Goal: Communication & Community: Answer question/provide support

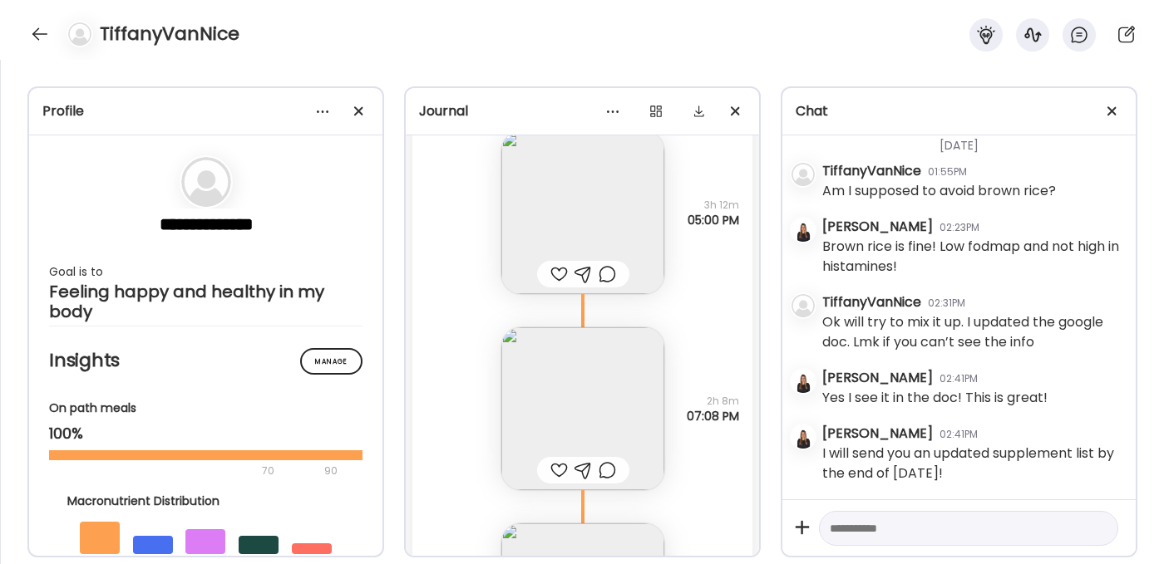
scroll to position [23180, 0]
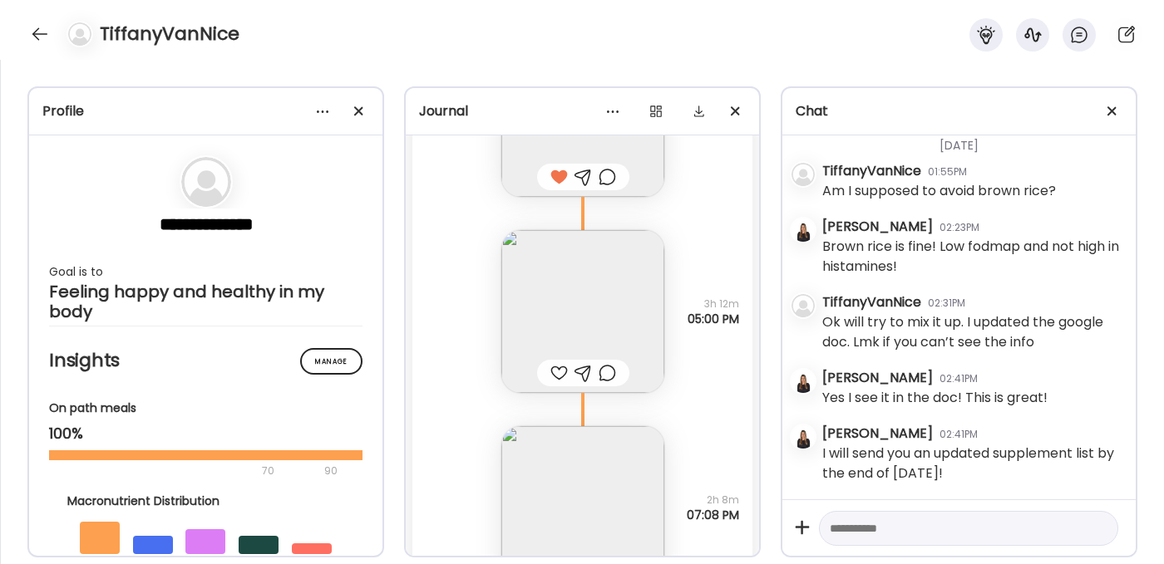
click at [550, 369] on div at bounding box center [558, 373] width 17 height 20
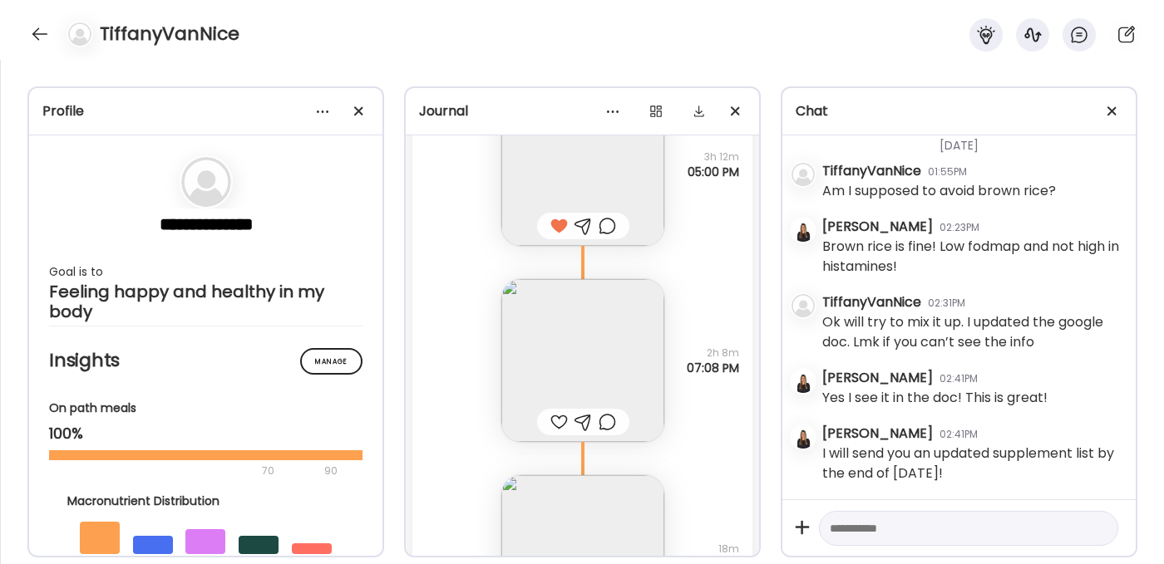
click at [558, 338] on img at bounding box center [582, 360] width 163 height 163
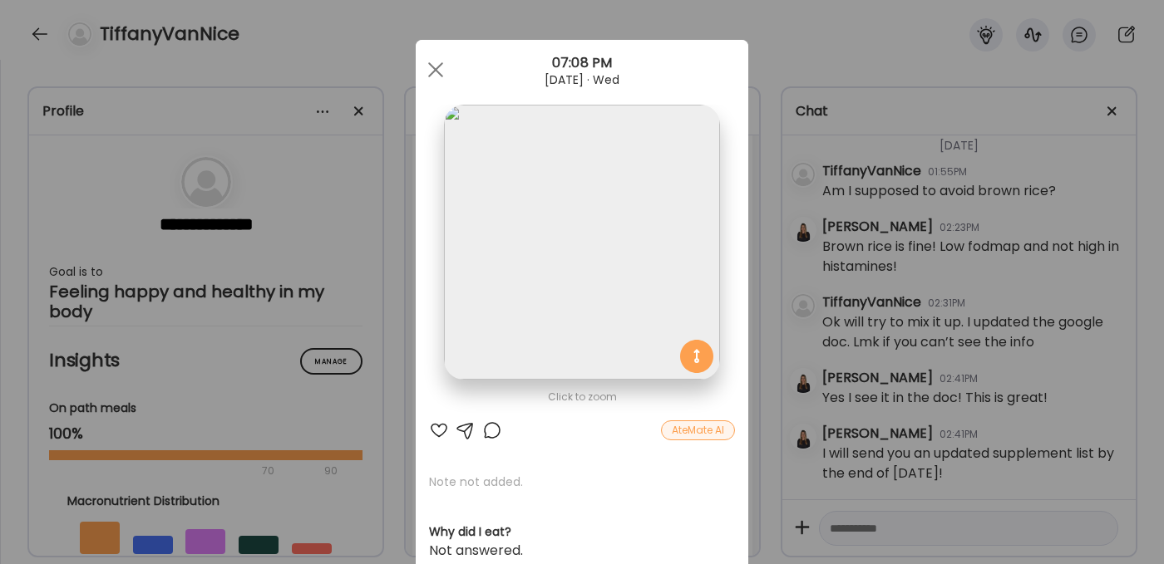
scroll to position [3, 0]
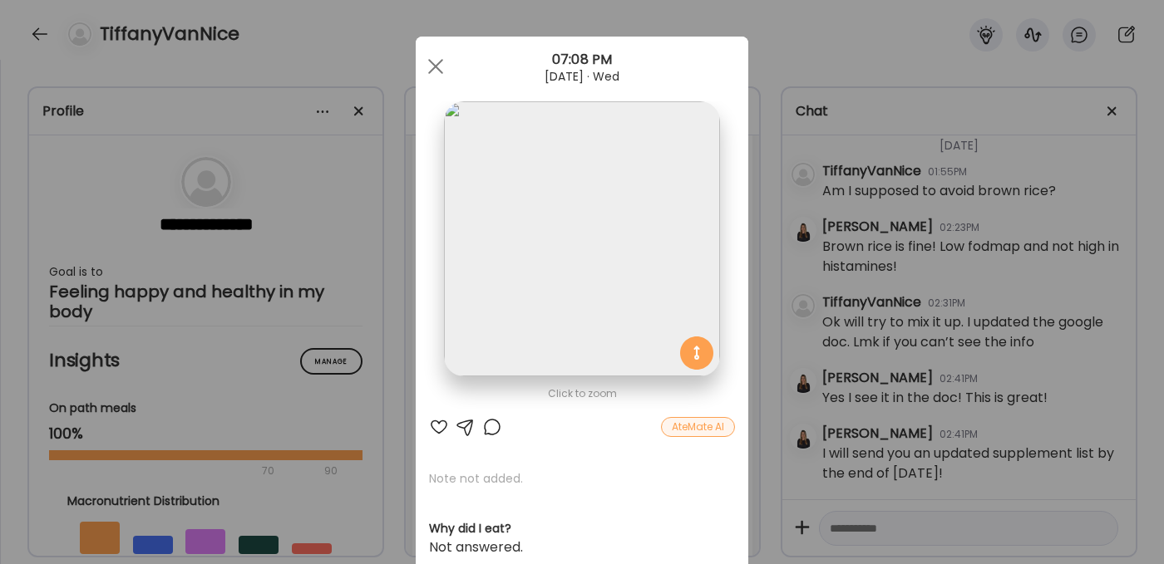
click at [438, 423] on div at bounding box center [439, 427] width 20 height 20
click at [425, 57] on div at bounding box center [435, 66] width 33 height 33
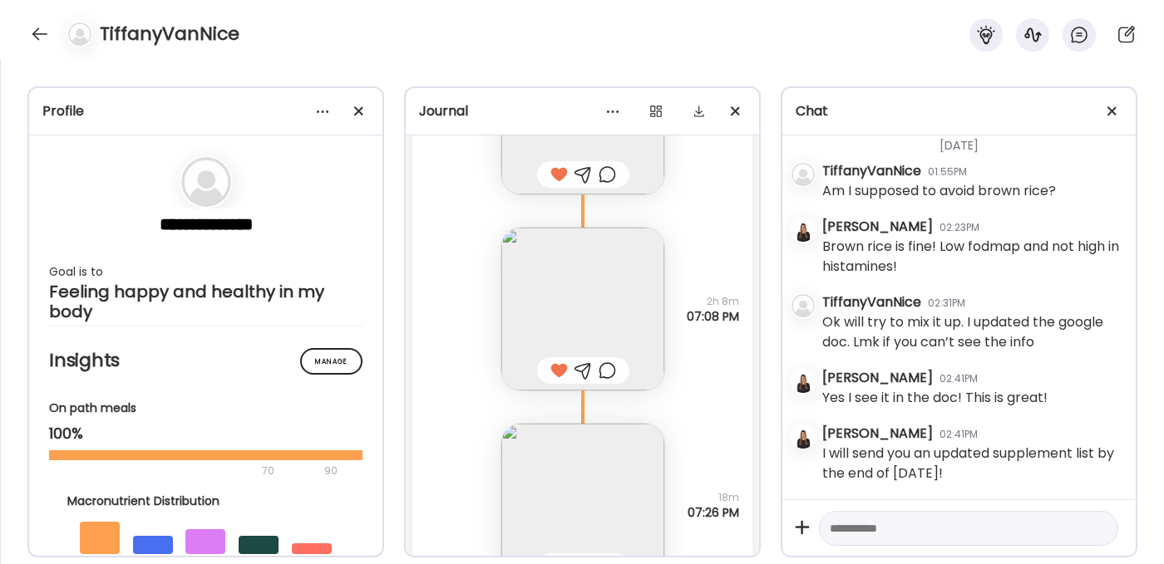
scroll to position [23473, 0]
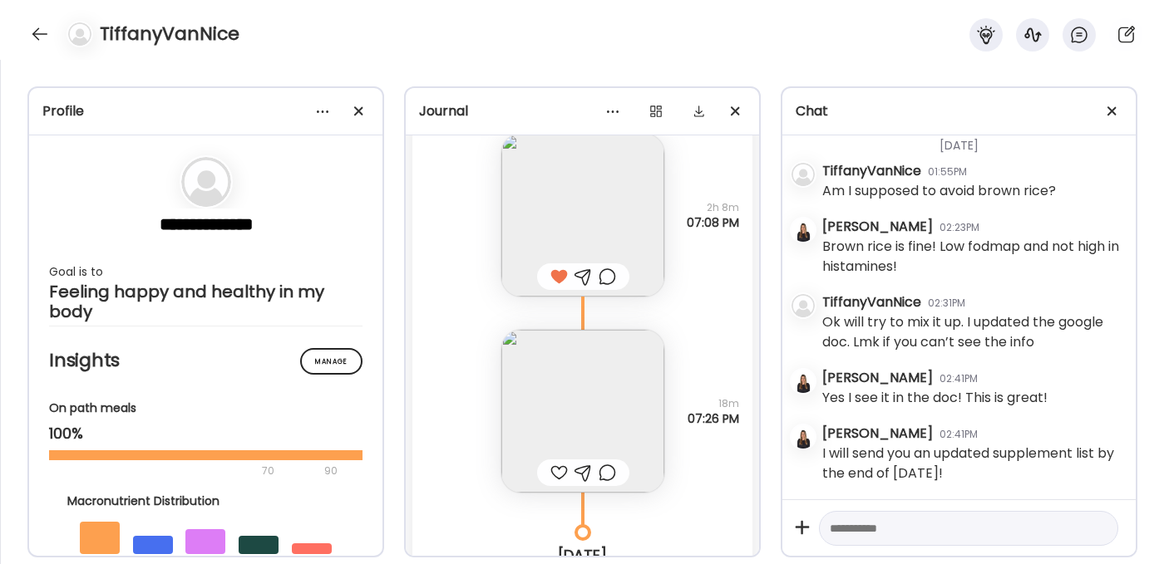
click at [572, 434] on img at bounding box center [582, 411] width 163 height 163
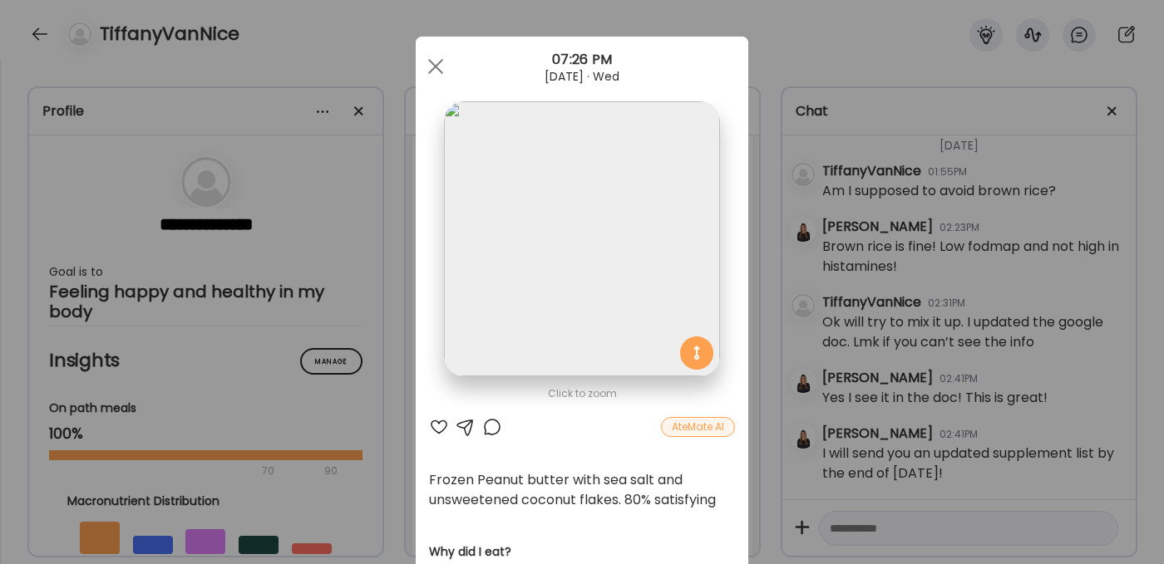
click at [432, 426] on div at bounding box center [439, 427] width 20 height 20
click at [462, 425] on div at bounding box center [466, 427] width 20 height 20
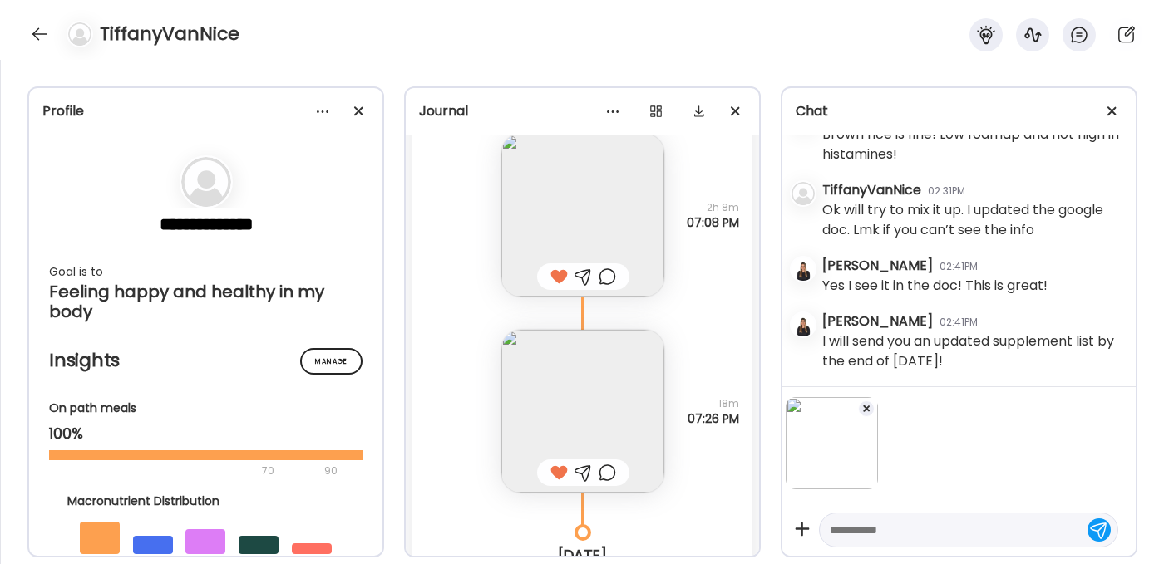
scroll to position [17863, 0]
click at [901, 524] on textarea at bounding box center [954, 530] width 248 height 20
click at [623, 405] on img at bounding box center [582, 411] width 163 height 163
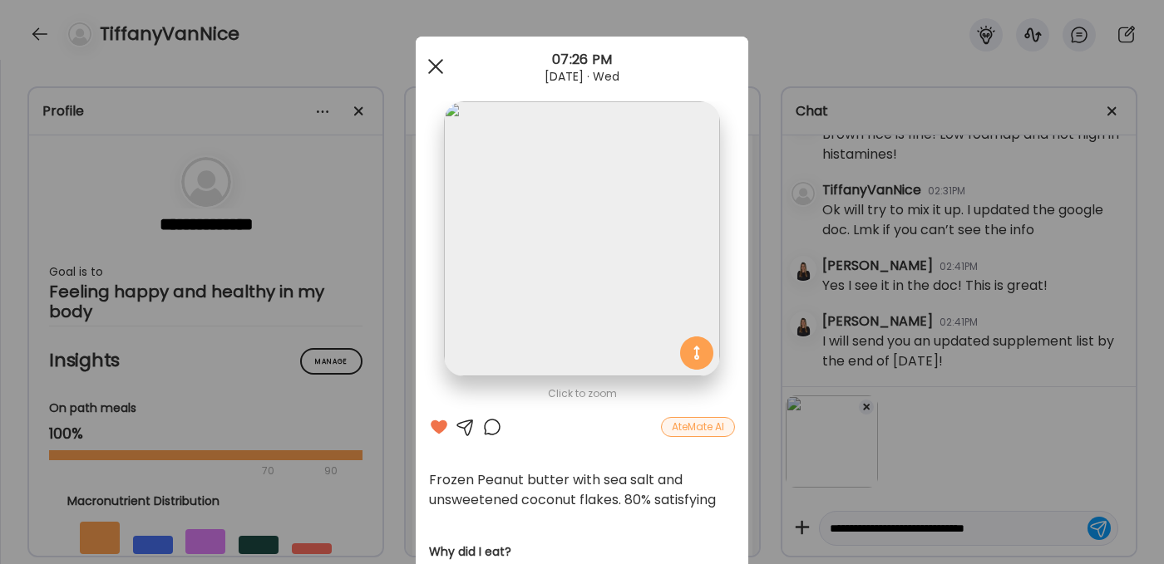
type textarea "**********"
click at [430, 62] on div at bounding box center [435, 66] width 33 height 33
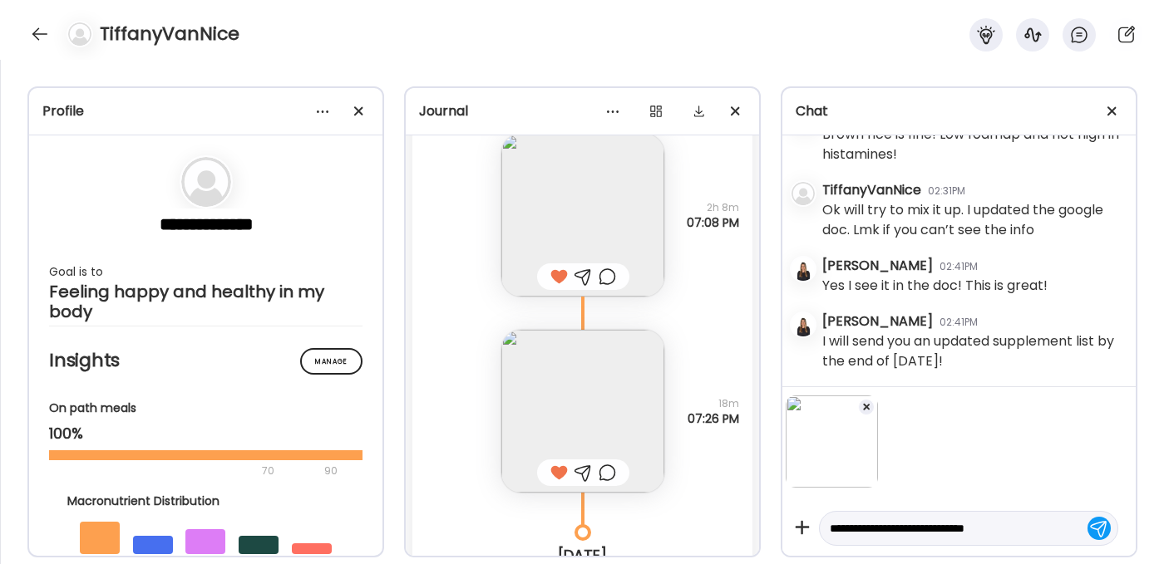
click at [1007, 524] on textarea "**********" at bounding box center [954, 529] width 248 height 20
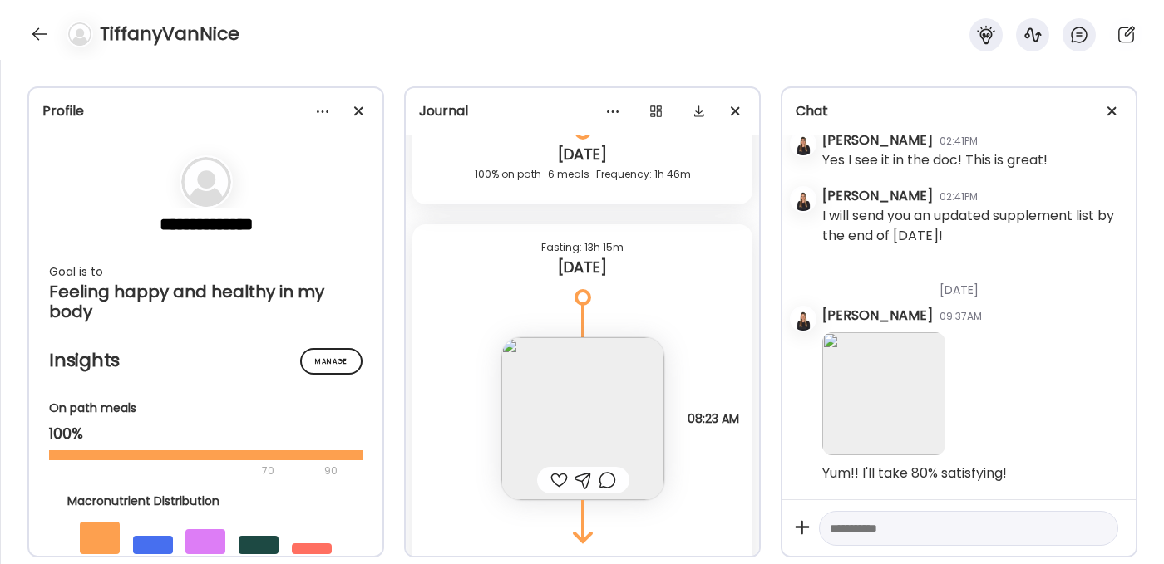
scroll to position [23958, 0]
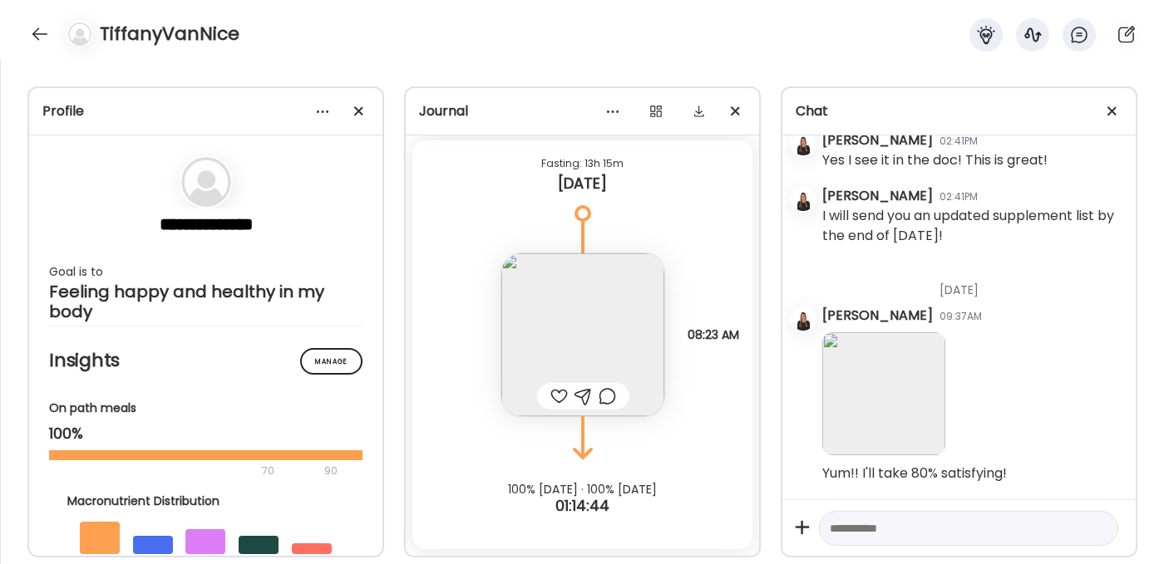
click at [547, 340] on img at bounding box center [582, 335] width 163 height 163
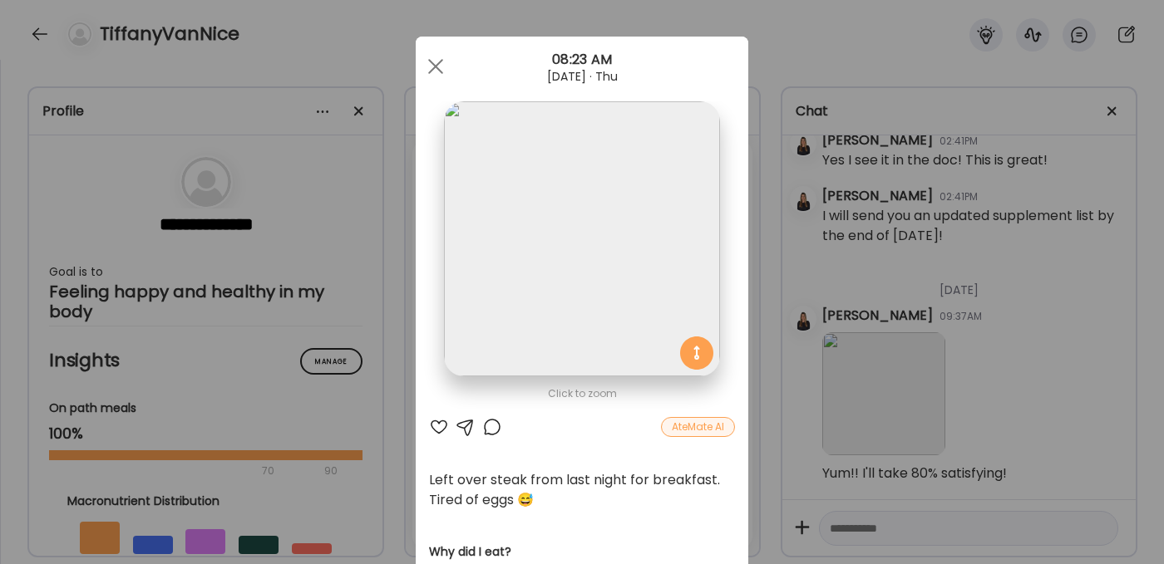
click at [430, 430] on div at bounding box center [439, 427] width 20 height 20
click at [435, 60] on span at bounding box center [435, 66] width 15 height 15
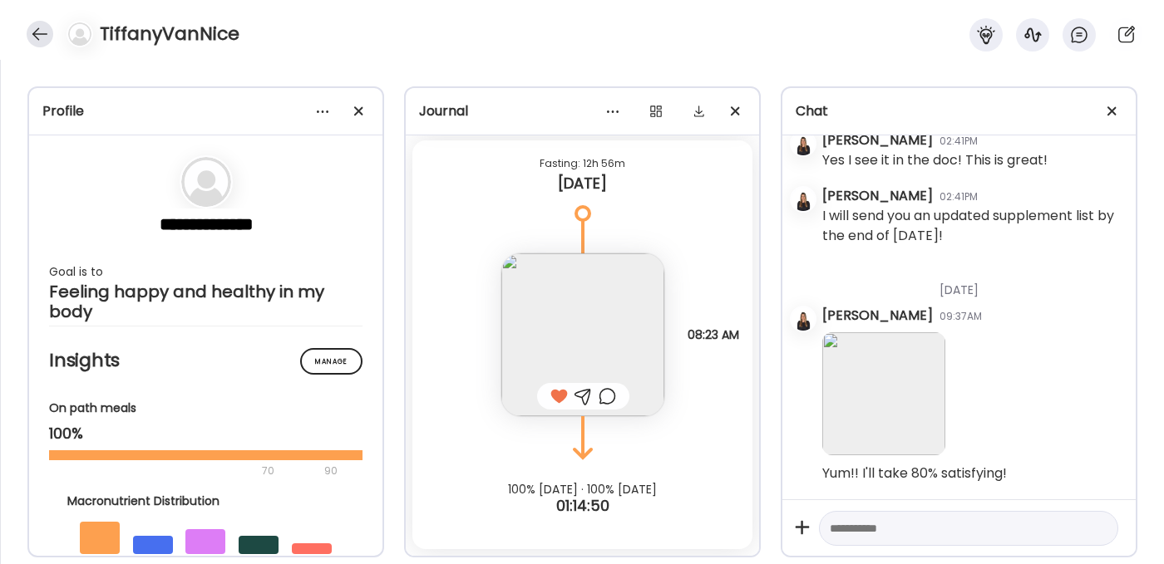
click at [35, 29] on div at bounding box center [40, 34] width 27 height 27
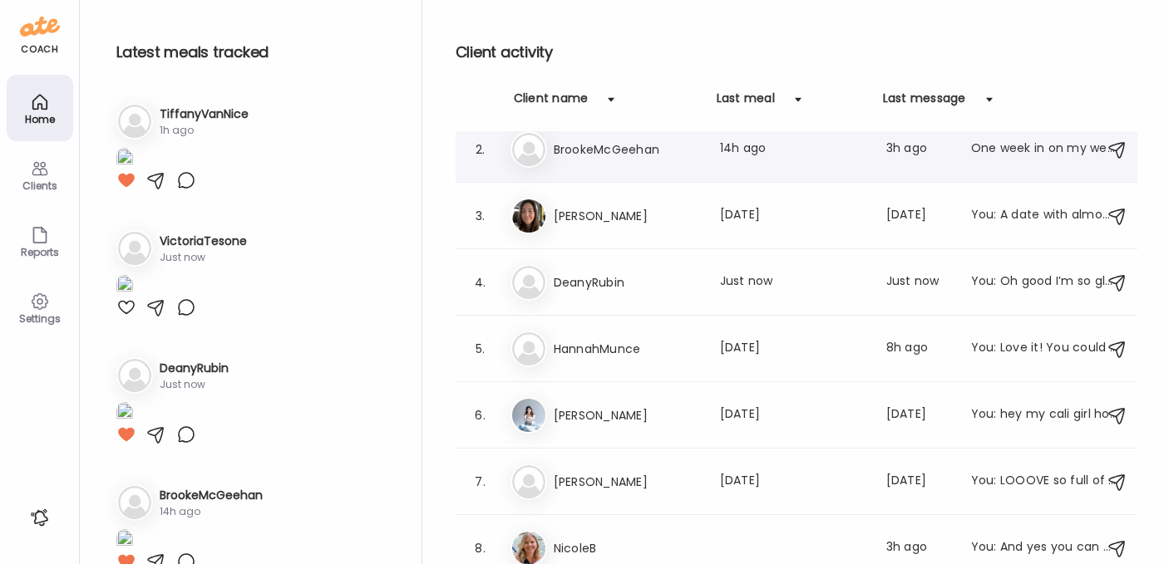
scroll to position [224, 0]
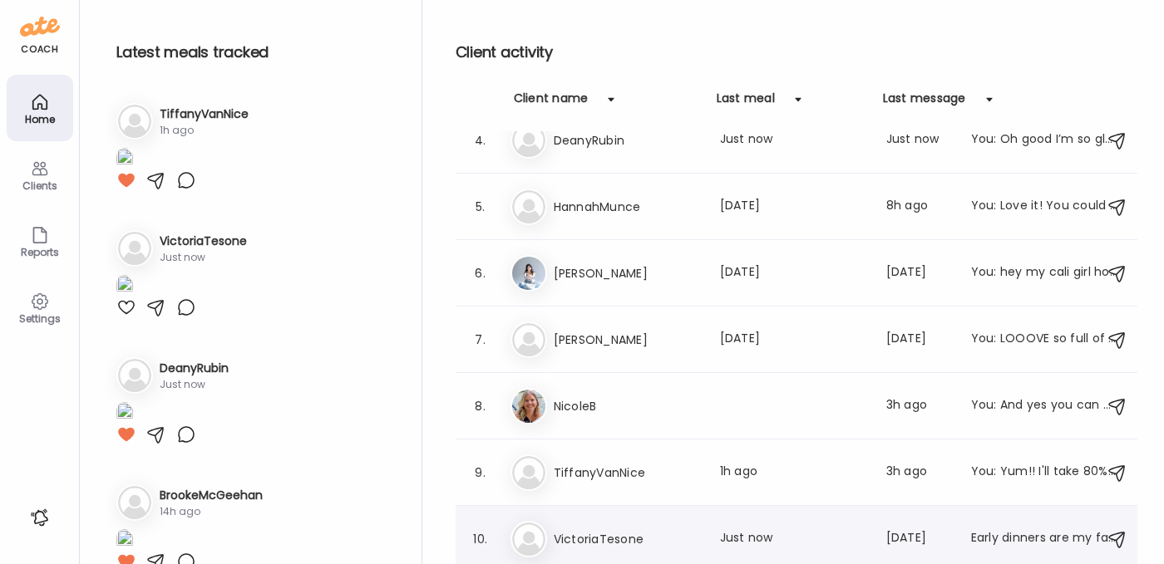
click at [604, 524] on div "Vi VictoriaTesone Last meal: Just now Last message: [DATE] Early dinners are my…" at bounding box center [798, 539] width 577 height 37
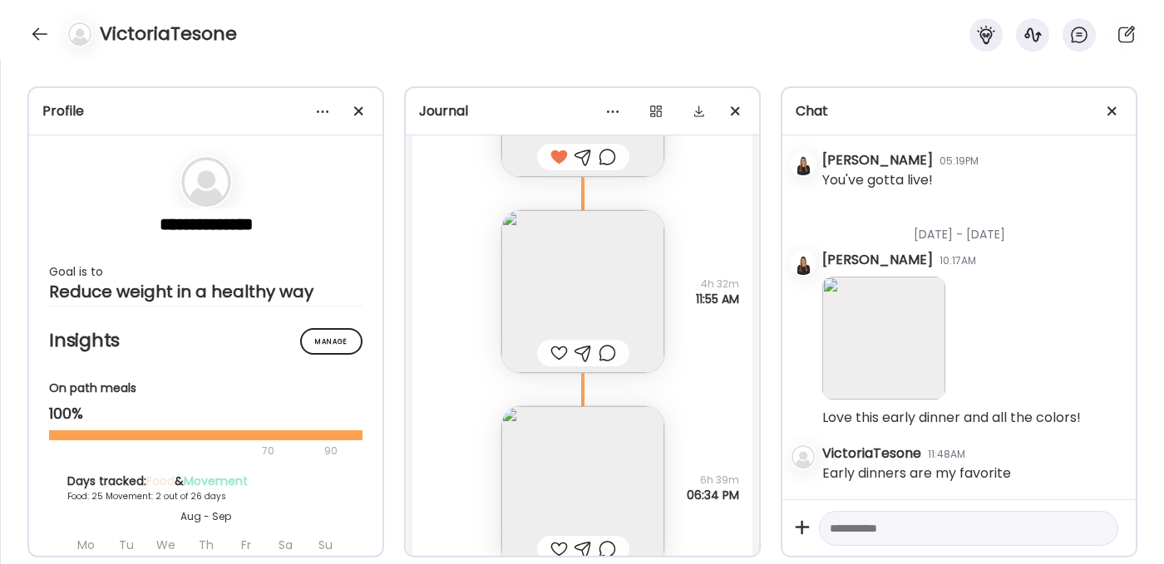
scroll to position [28741, 0]
click at [553, 278] on img at bounding box center [582, 293] width 163 height 163
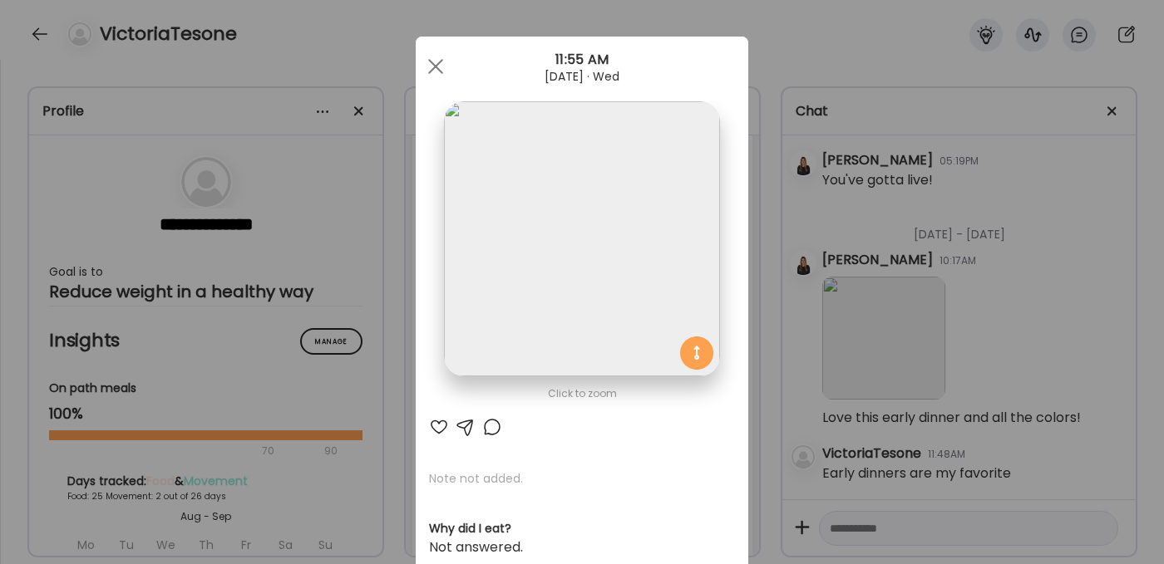
click at [429, 425] on div at bounding box center [439, 427] width 20 height 20
click at [426, 58] on div at bounding box center [435, 66] width 33 height 33
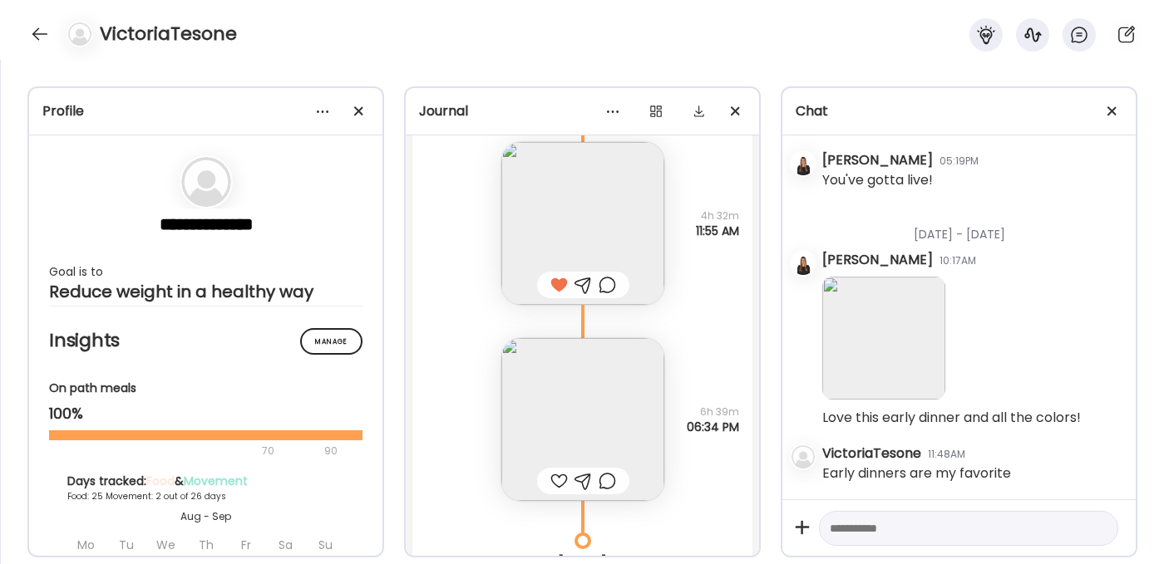
scroll to position [28960, 0]
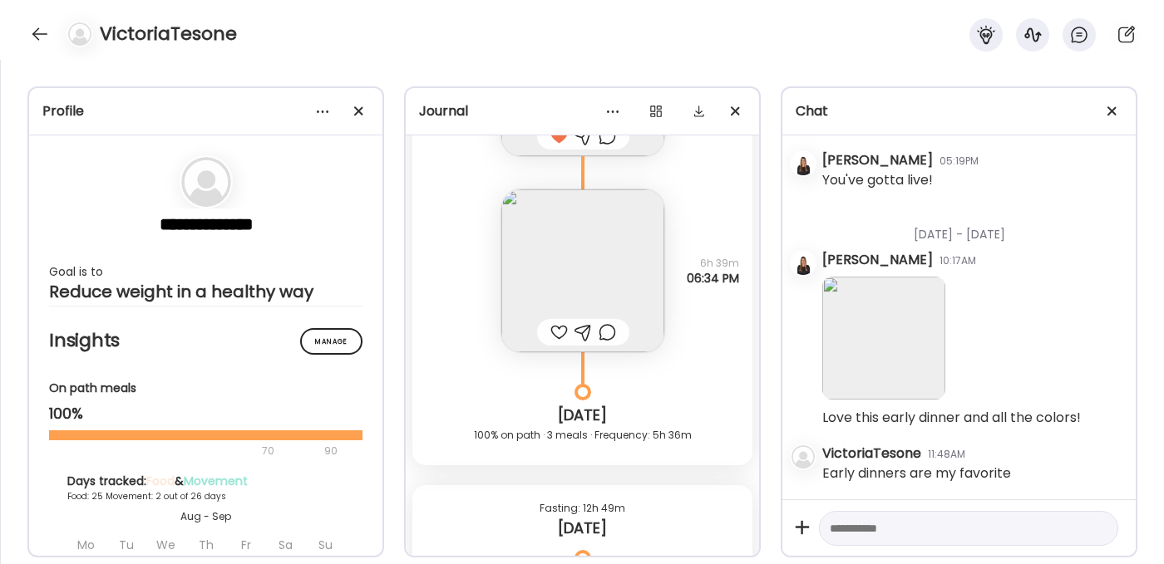
click at [552, 332] on div at bounding box center [558, 333] width 17 height 20
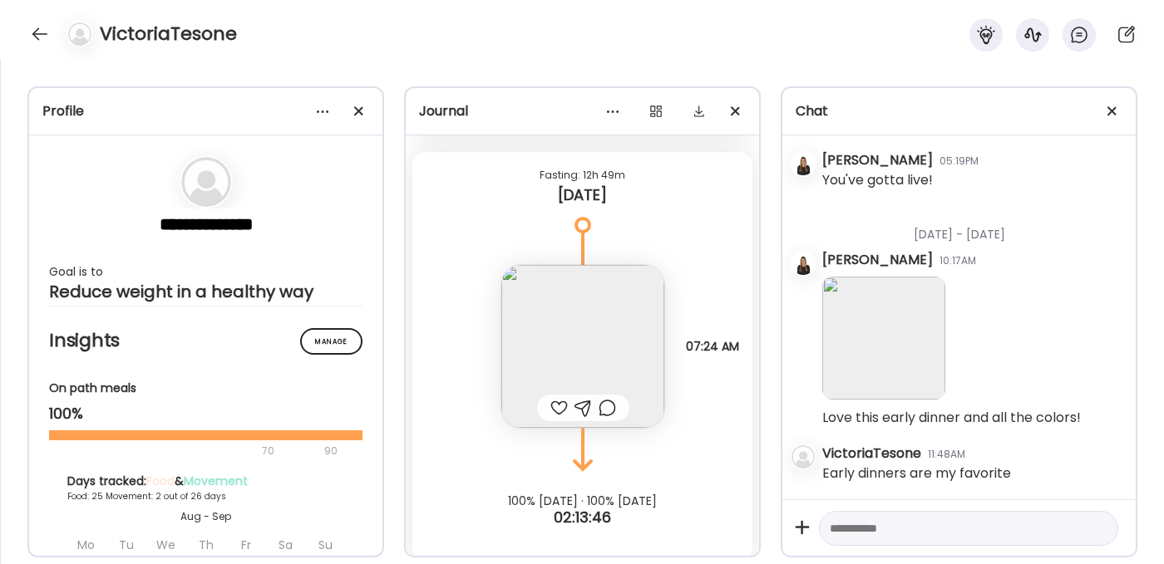
scroll to position [29305, 0]
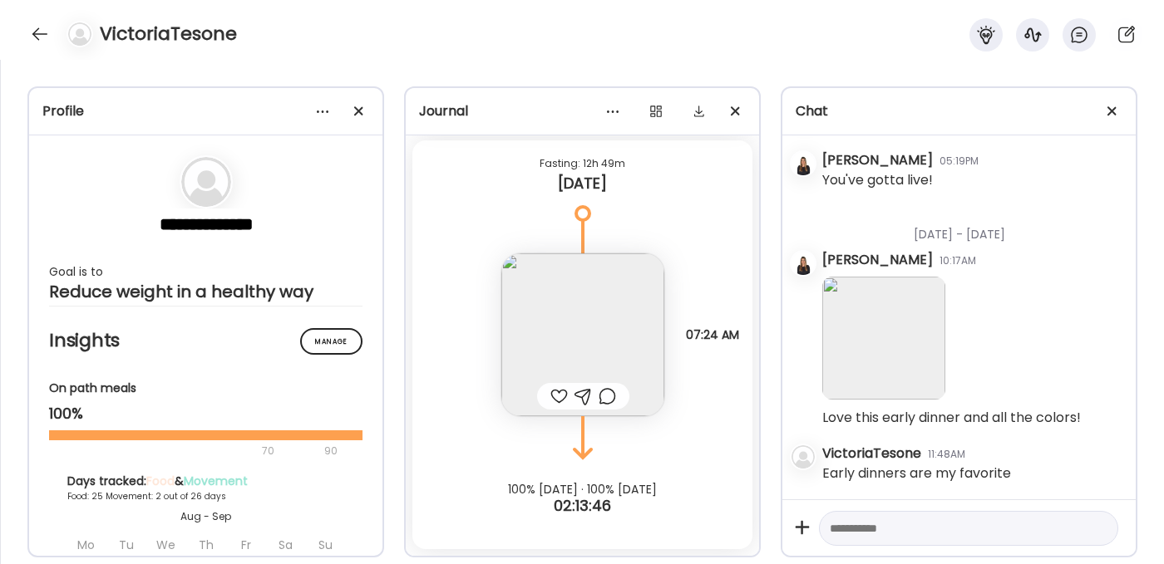
click at [546, 365] on img at bounding box center [582, 335] width 163 height 163
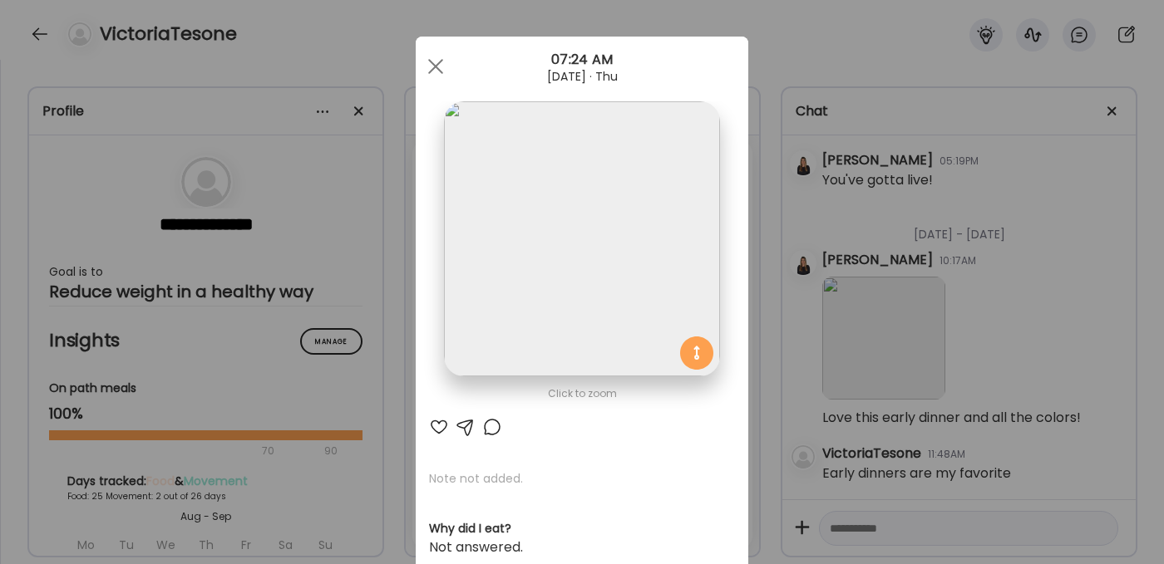
click at [432, 430] on div at bounding box center [439, 427] width 20 height 20
click at [428, 65] on span at bounding box center [435, 66] width 15 height 15
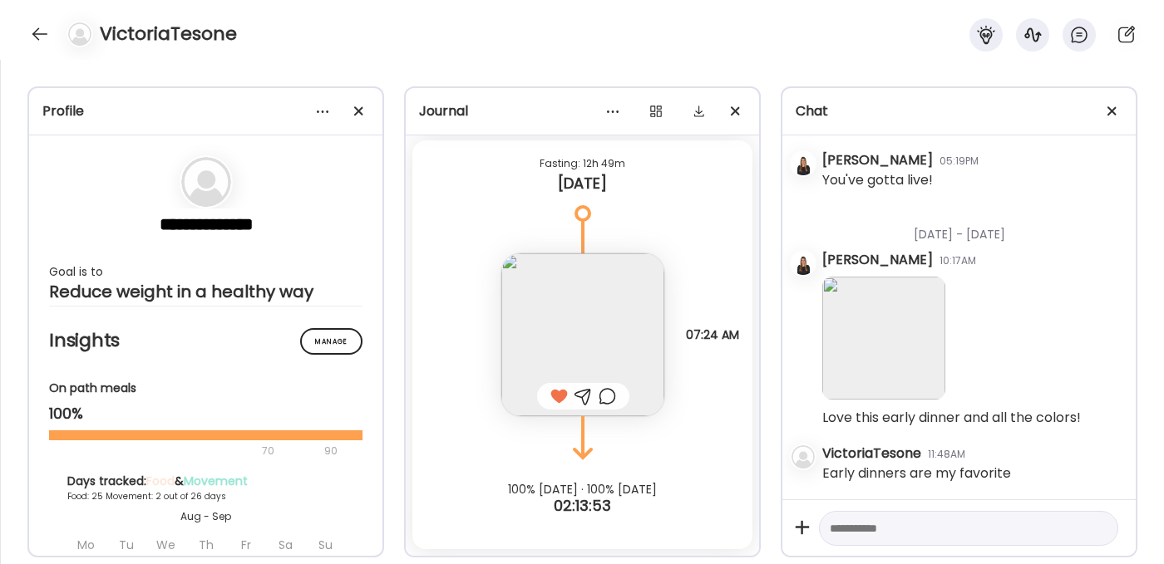
click at [579, 397] on div at bounding box center [582, 397] width 17 height 20
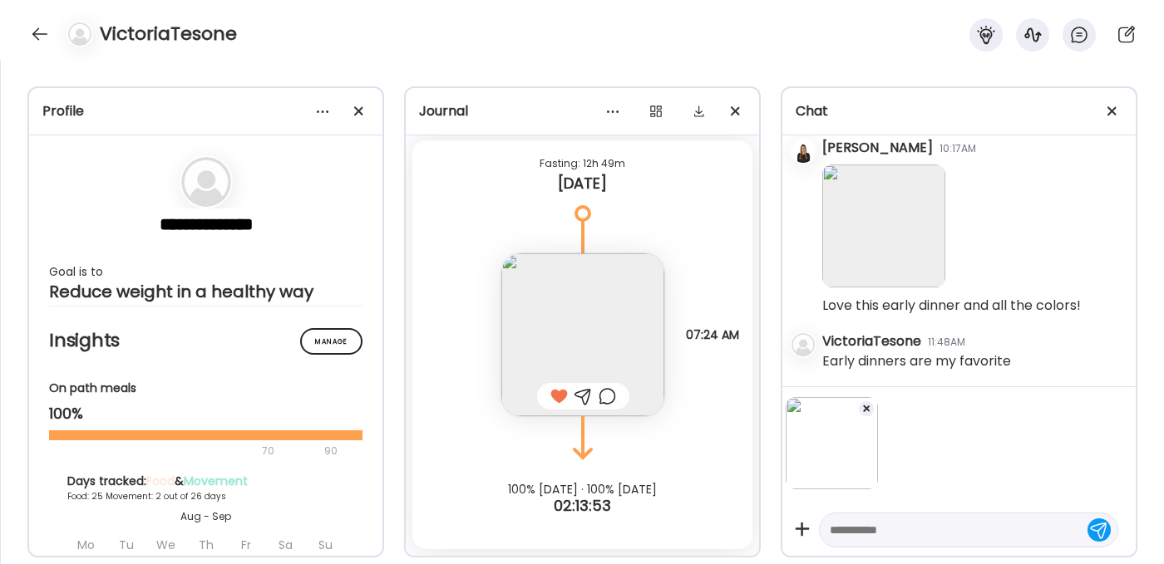
scroll to position [37261, 0]
click at [874, 536] on textarea at bounding box center [954, 530] width 248 height 20
type textarea "**********"
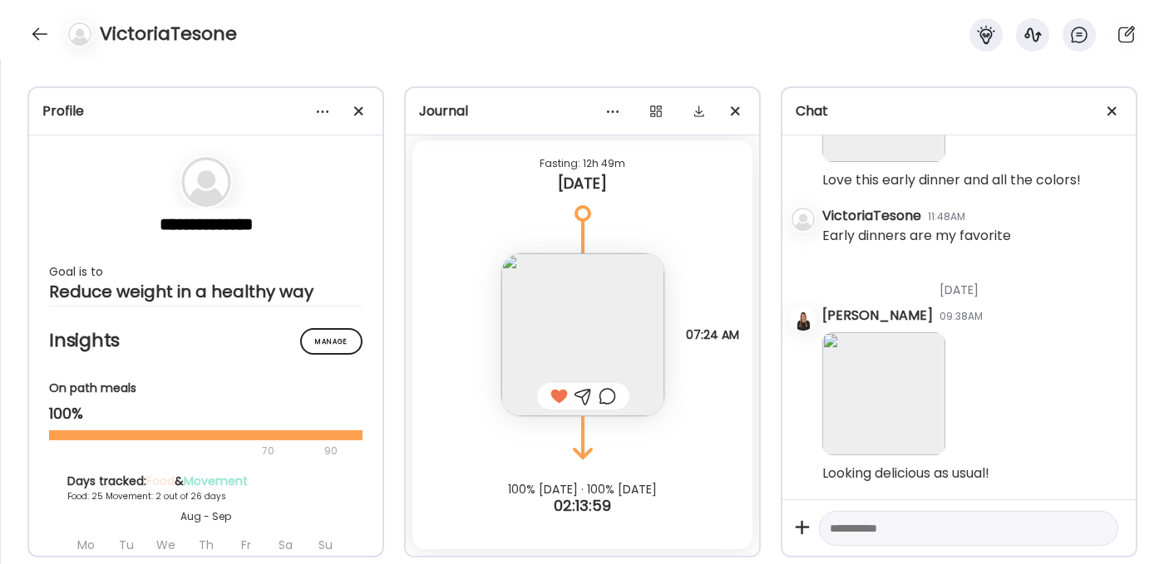
scroll to position [37394, 0]
click at [43, 30] on div at bounding box center [40, 34] width 27 height 27
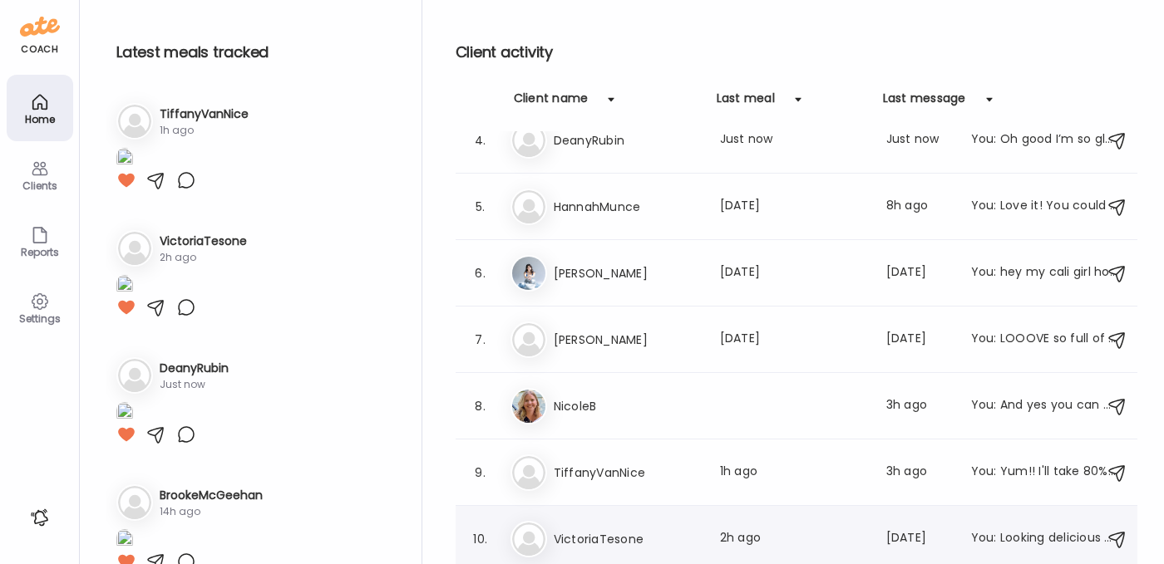
click at [601, 531] on h3 "VictoriaTesone" at bounding box center [627, 540] width 146 height 20
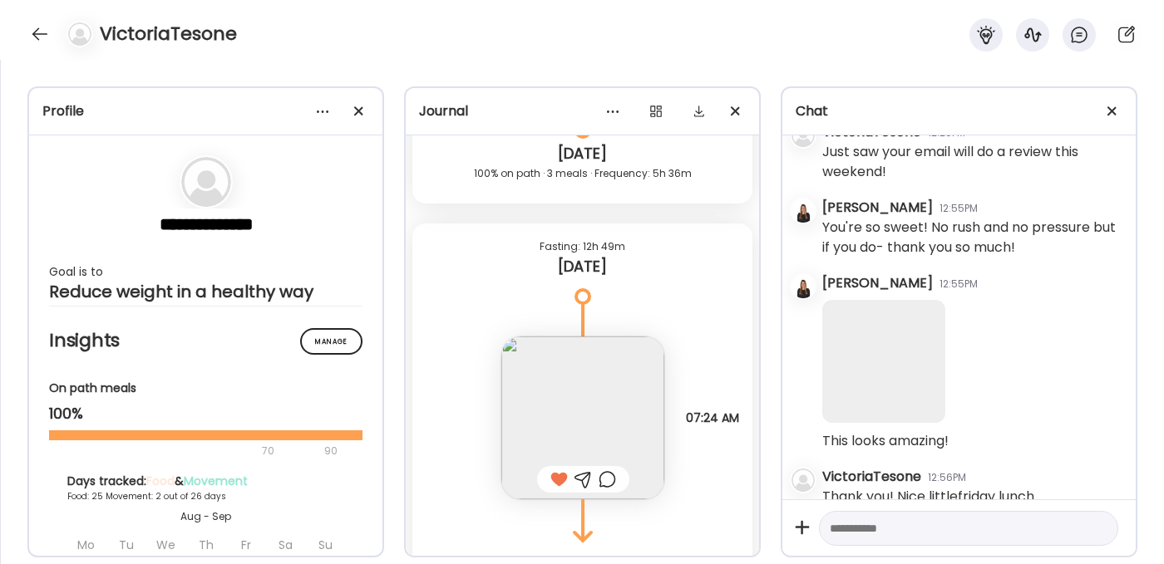
scroll to position [31948, 0]
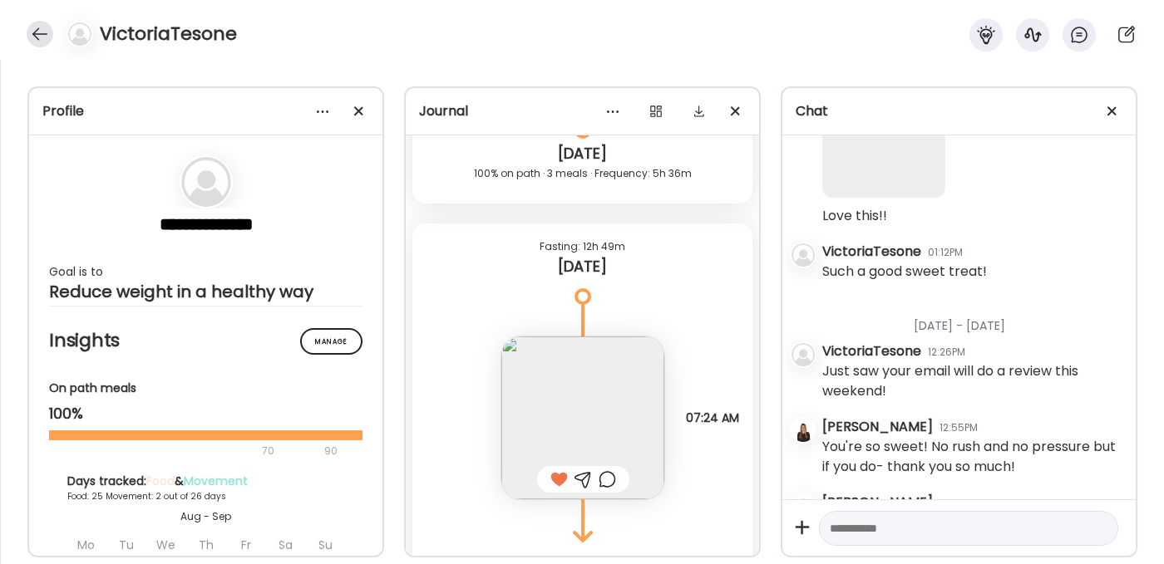
click at [42, 32] on div at bounding box center [40, 34] width 27 height 27
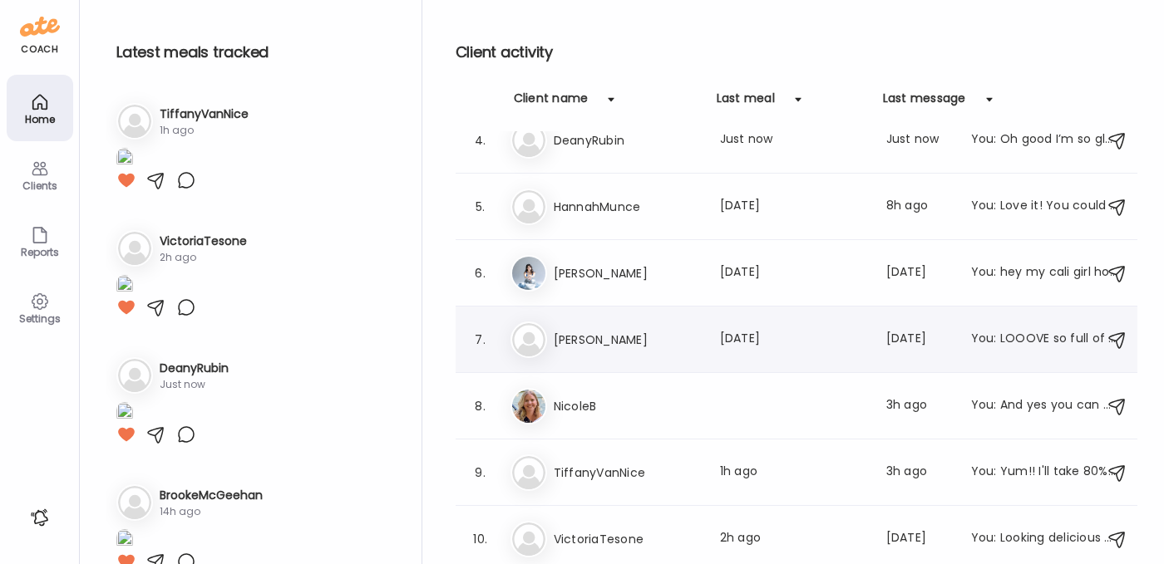
click at [574, 324] on div "Ma [PERSON_NAME] Last meal: [DATE] Last message: [DATE] You: LOOOVE so full of …" at bounding box center [798, 340] width 577 height 37
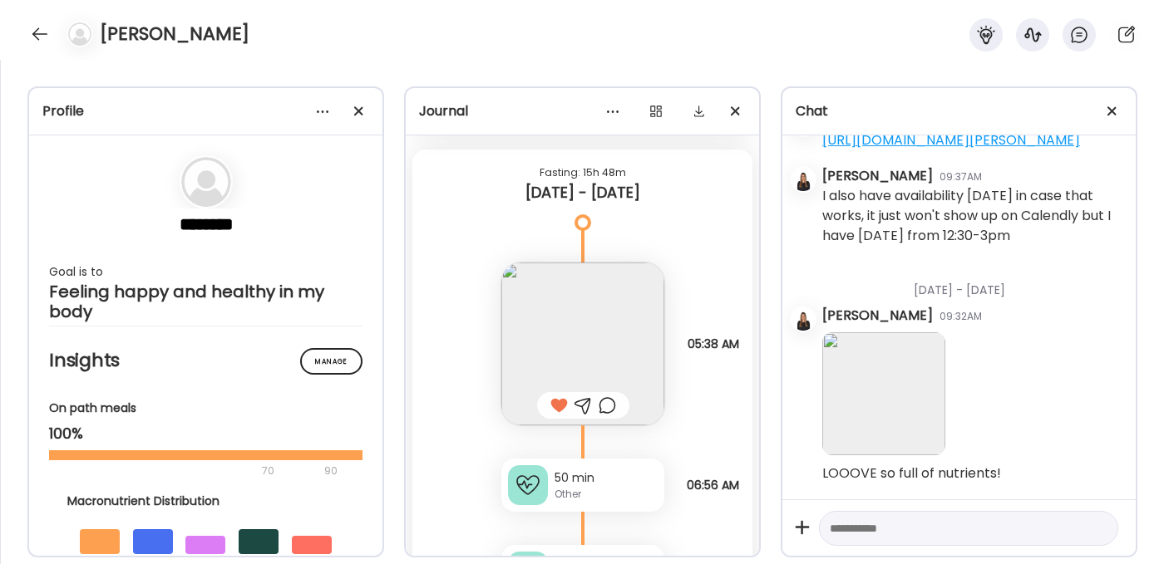
scroll to position [27057, 0]
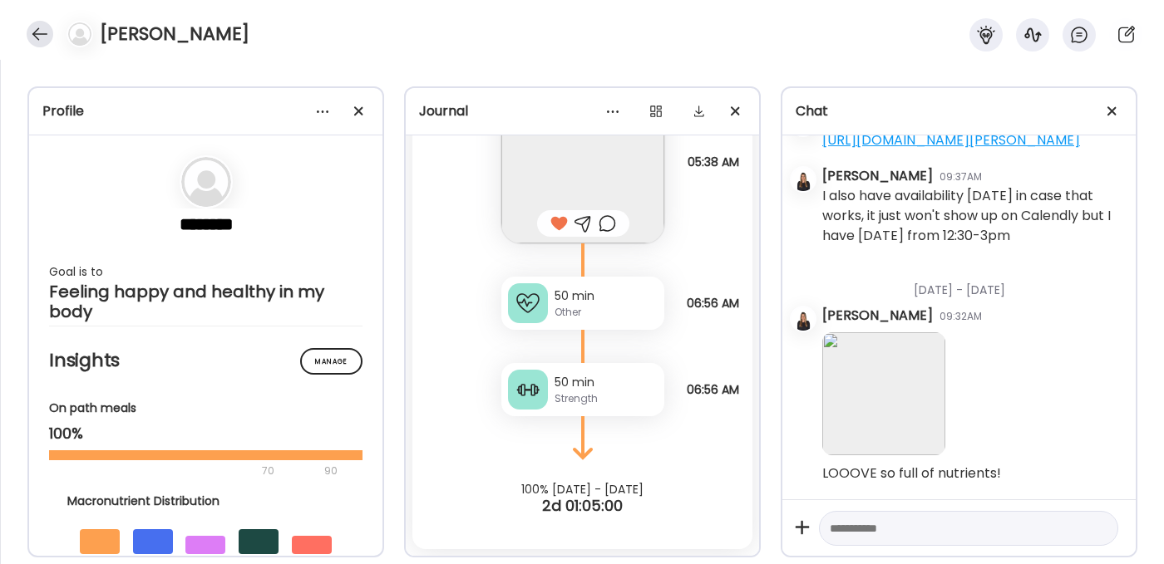
click at [37, 32] on div at bounding box center [40, 34] width 27 height 27
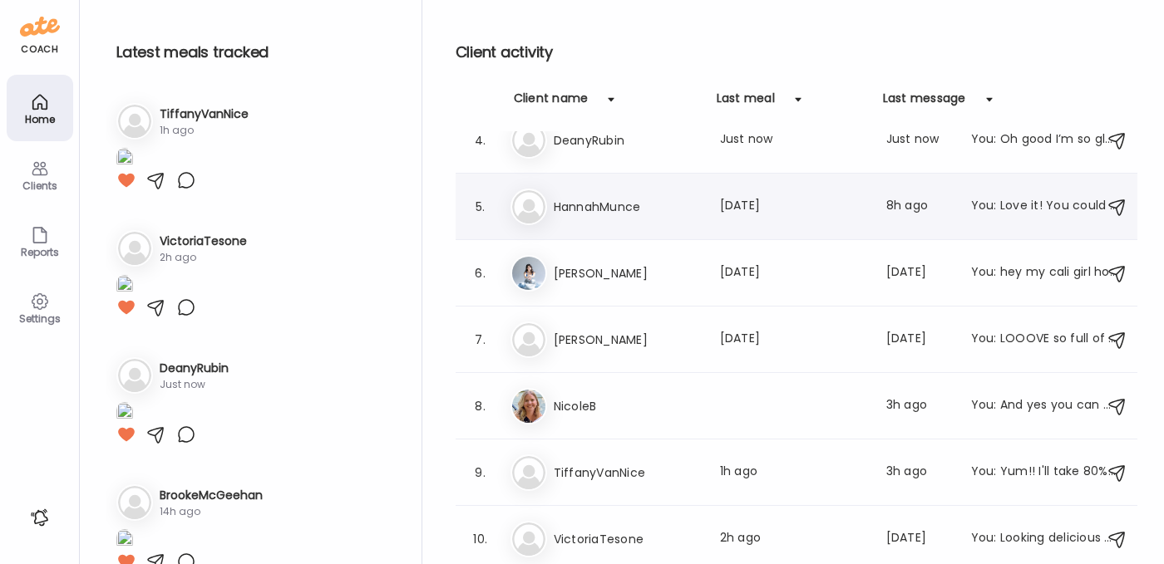
scroll to position [175, 0]
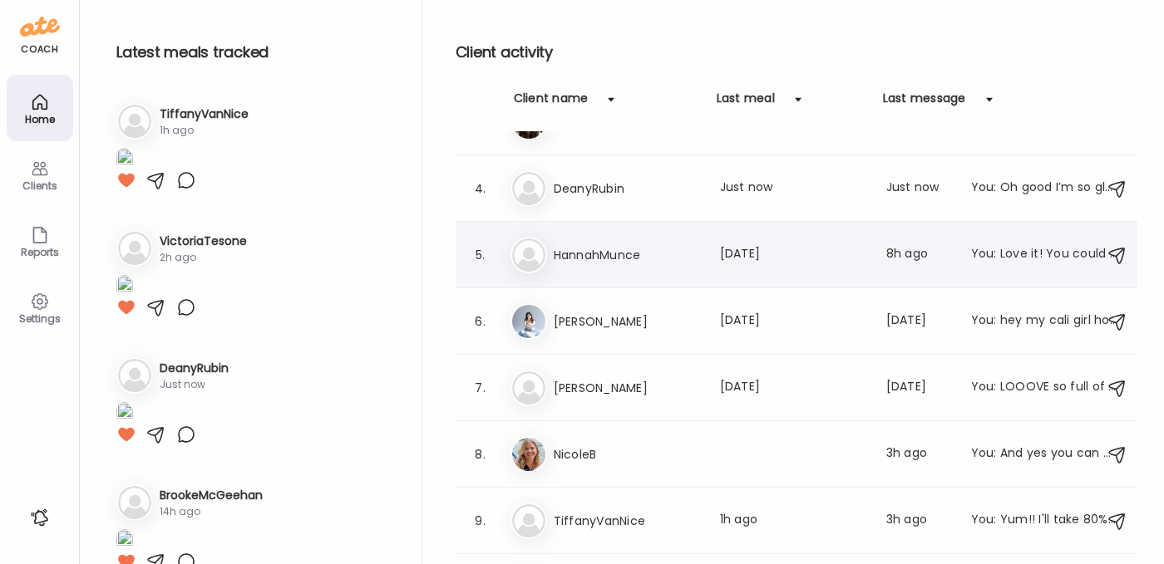
click at [579, 250] on h3 "HannahMunce" at bounding box center [627, 255] width 146 height 20
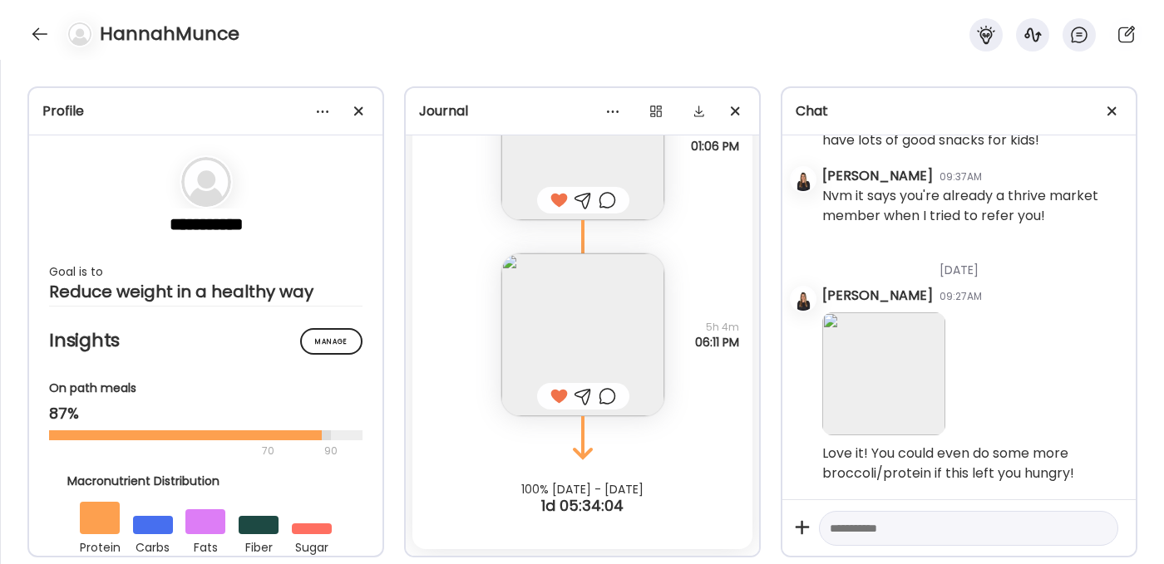
scroll to position [7660, 0]
click at [39, 37] on div at bounding box center [40, 34] width 27 height 27
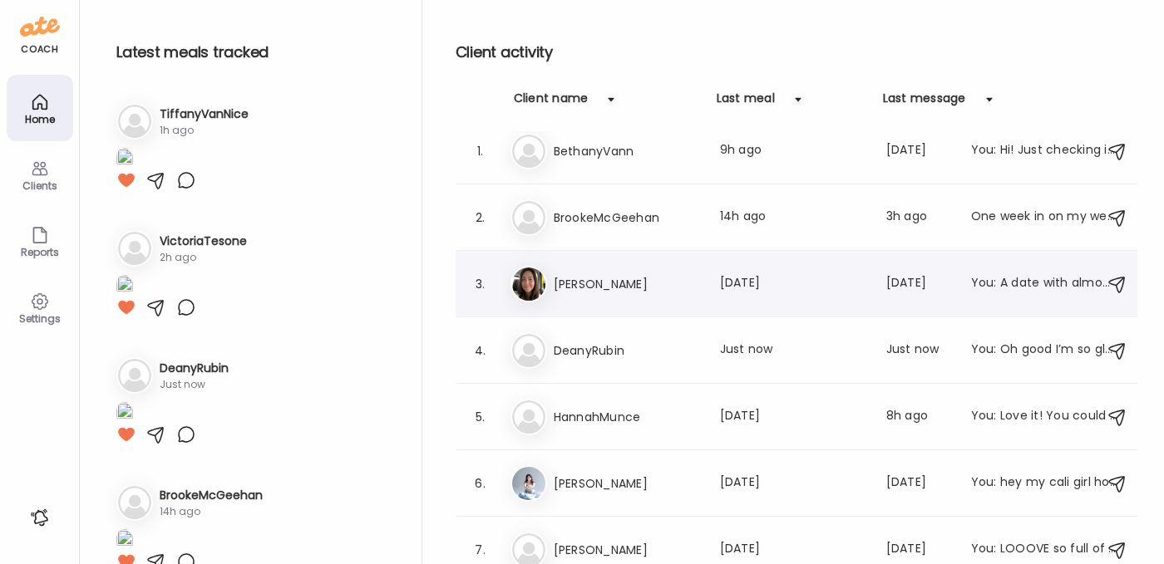
scroll to position [9, 0]
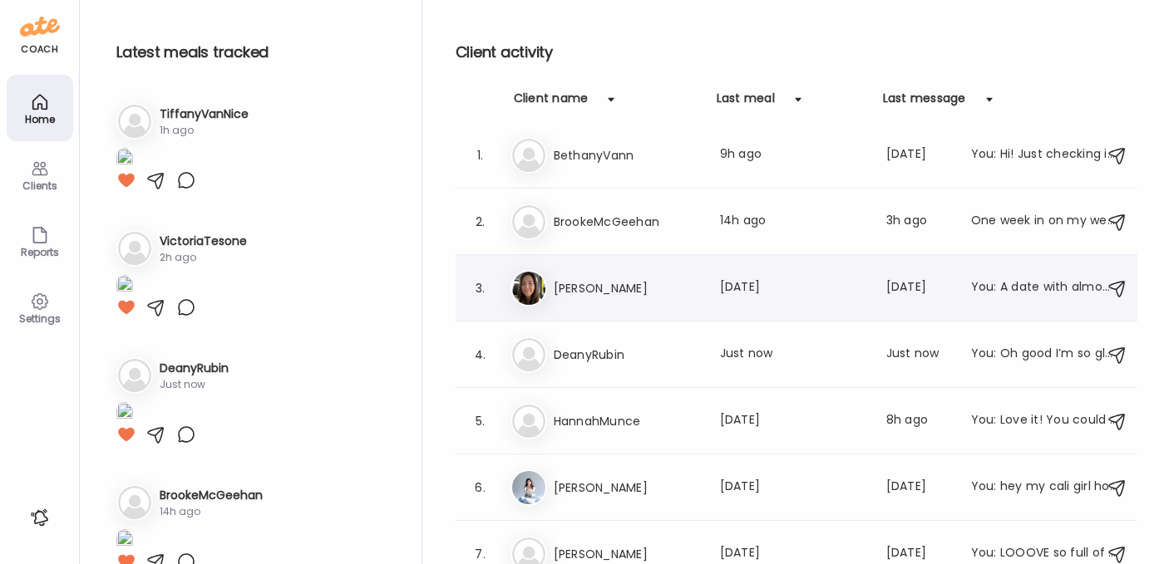
click at [594, 226] on h3 "BrookeMcGeehan" at bounding box center [627, 222] width 146 height 20
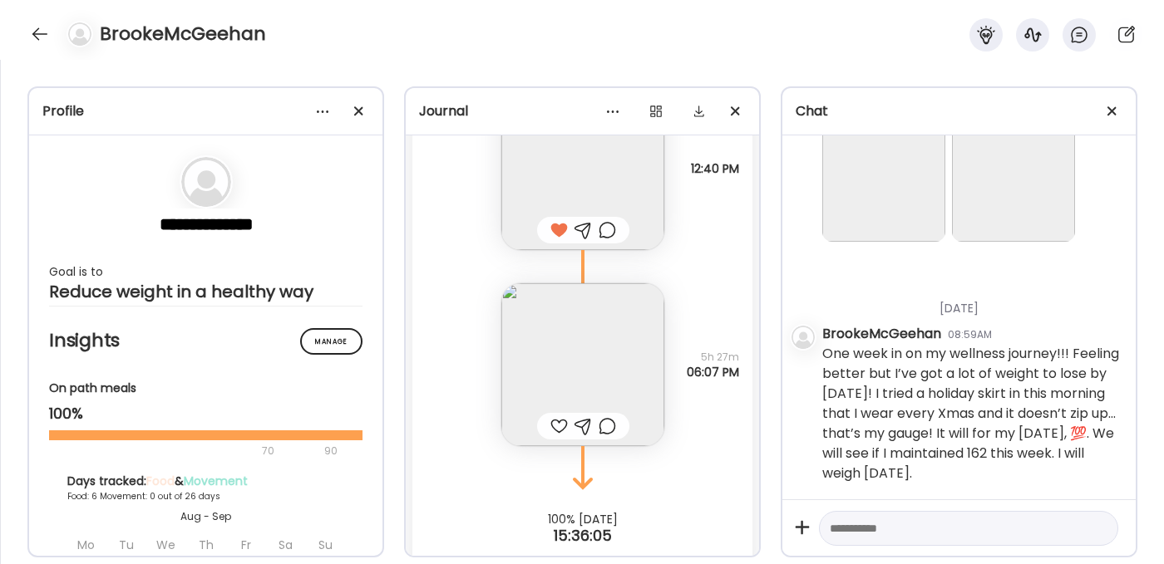
scroll to position [8946, 0]
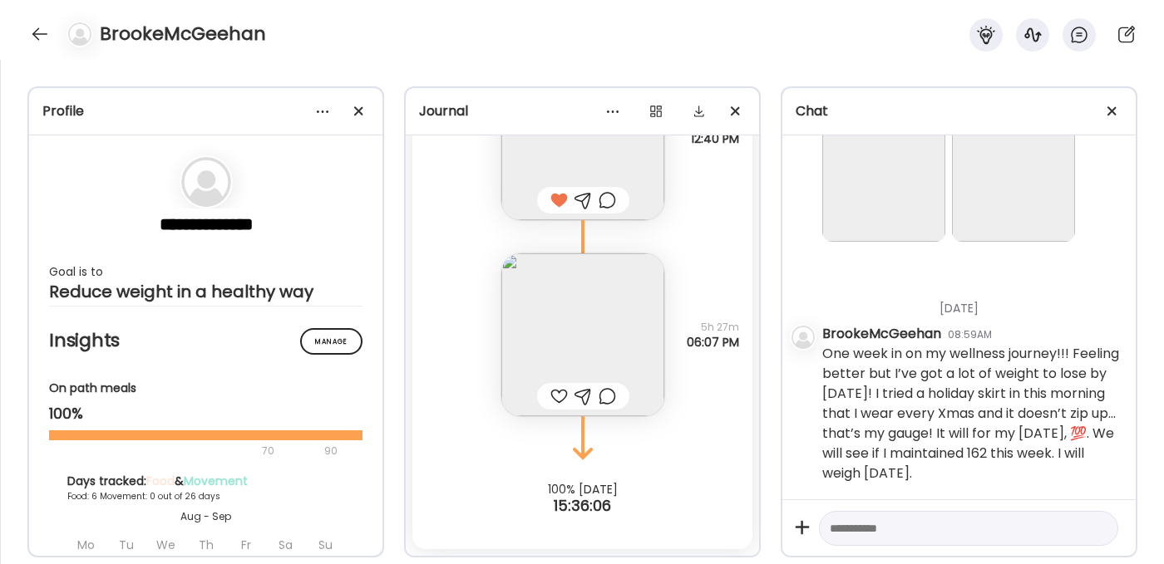
click at [559, 303] on img at bounding box center [582, 335] width 163 height 163
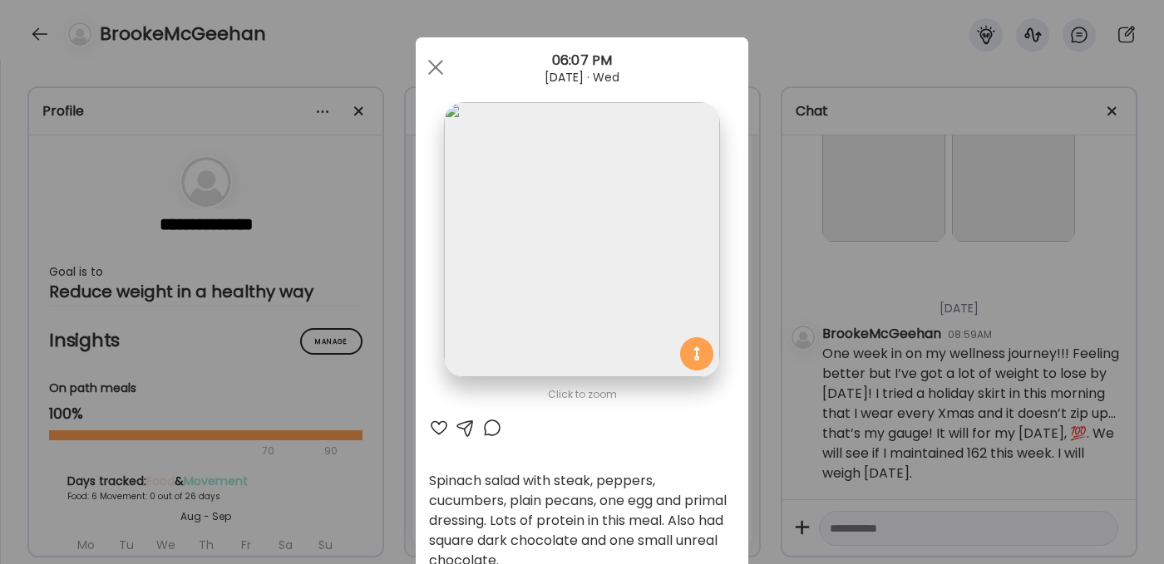
scroll to position [0, 0]
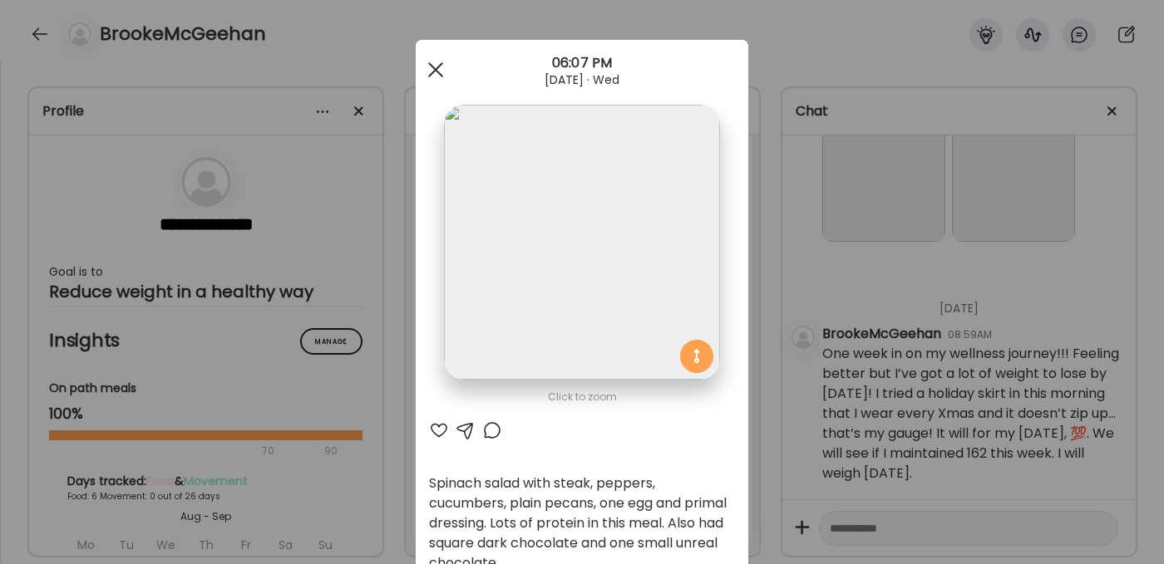
click at [435, 72] on div at bounding box center [435, 69] width 33 height 33
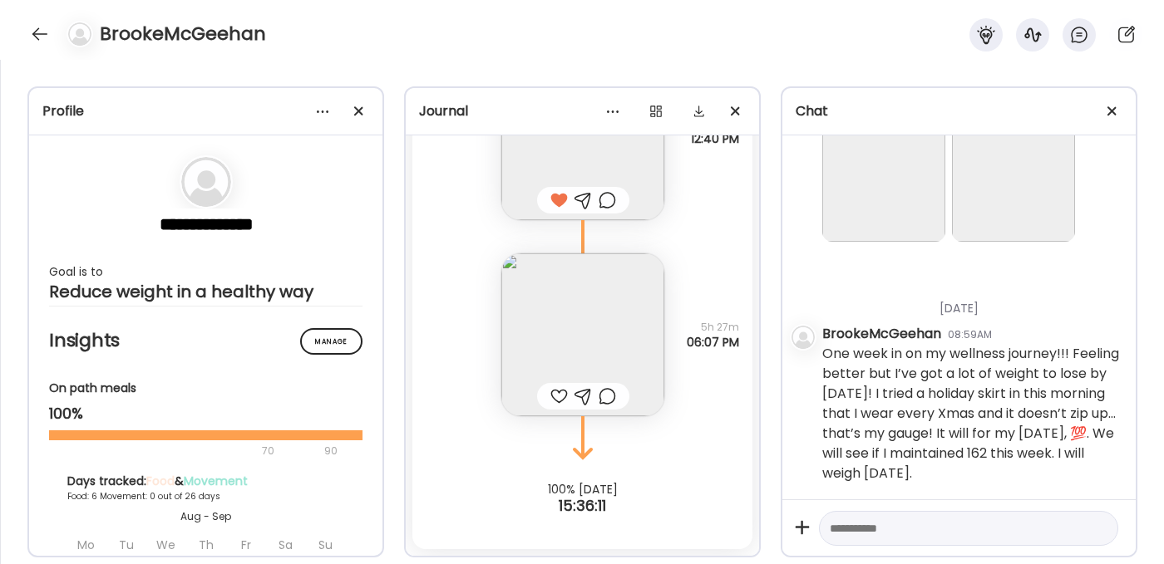
scroll to position [4795, 0]
click at [884, 242] on img at bounding box center [883, 180] width 123 height 123
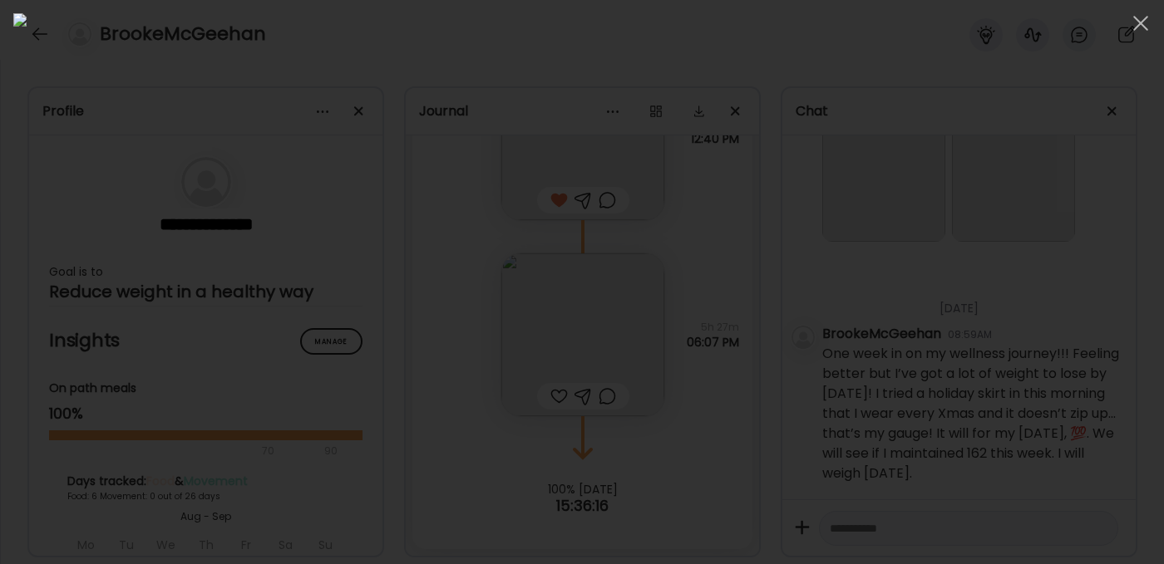
click at [1021, 357] on div at bounding box center [581, 282] width 1137 height 538
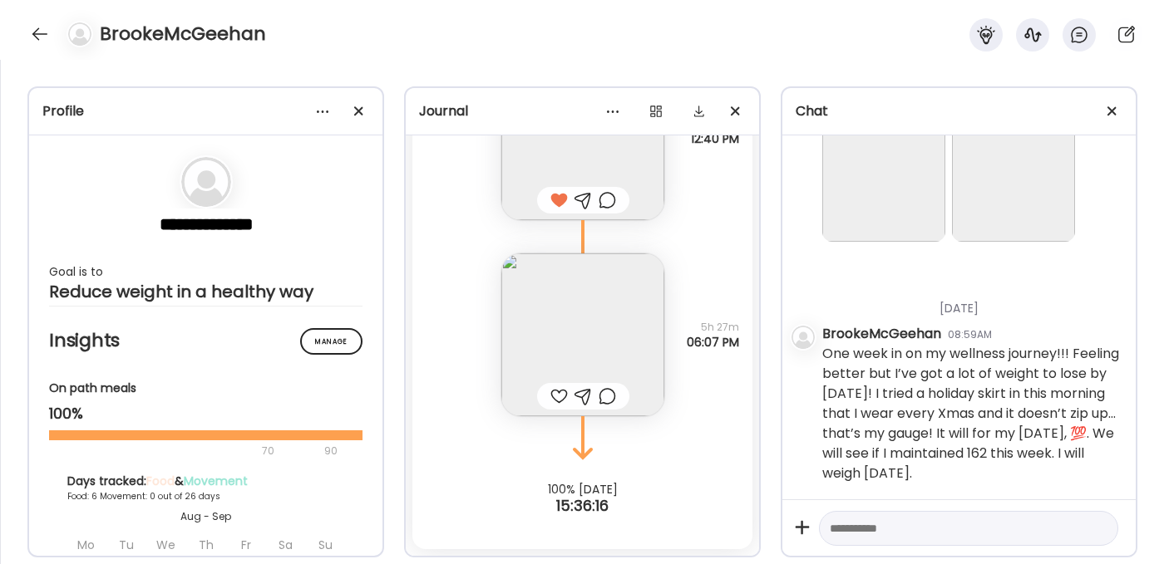
click at [1009, 242] on img at bounding box center [1013, 180] width 123 height 123
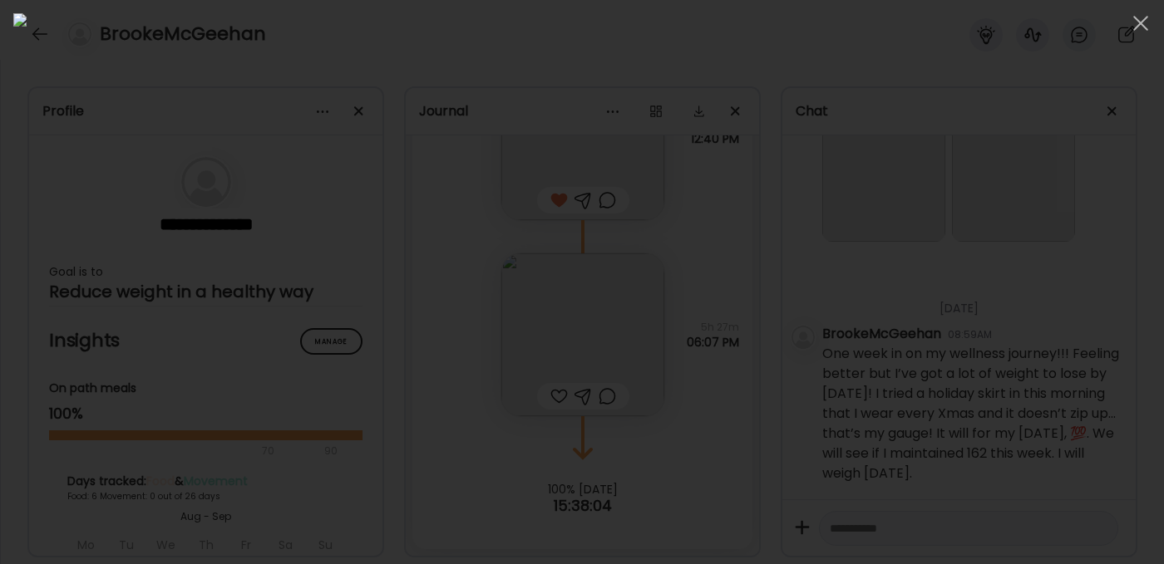
click at [935, 443] on div at bounding box center [581, 282] width 1137 height 538
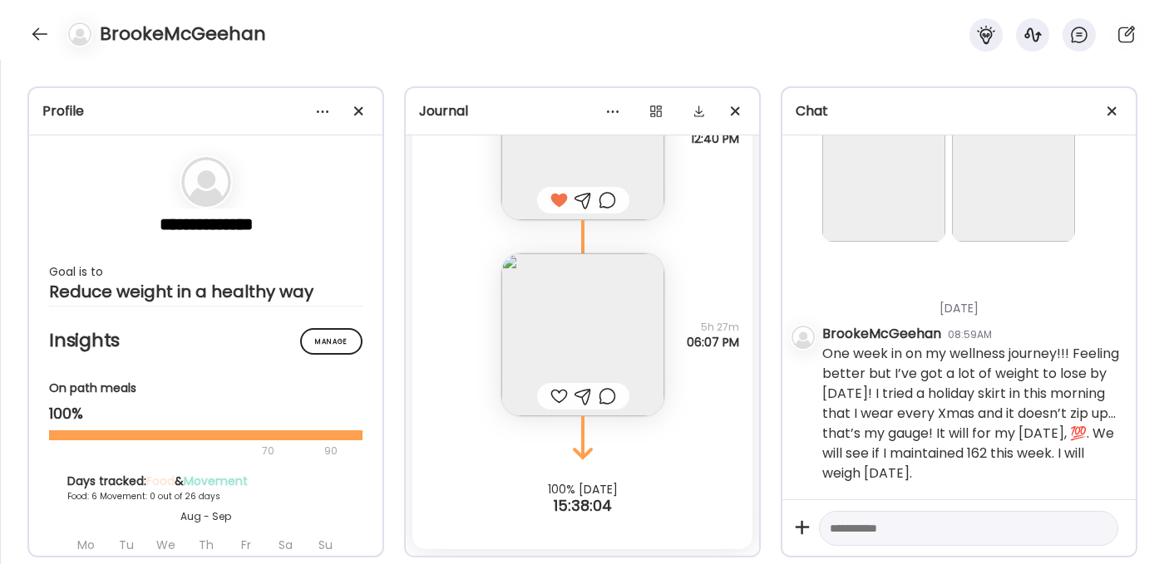
scroll to position [4949, 0]
click at [1003, 175] on img at bounding box center [1013, 180] width 123 height 123
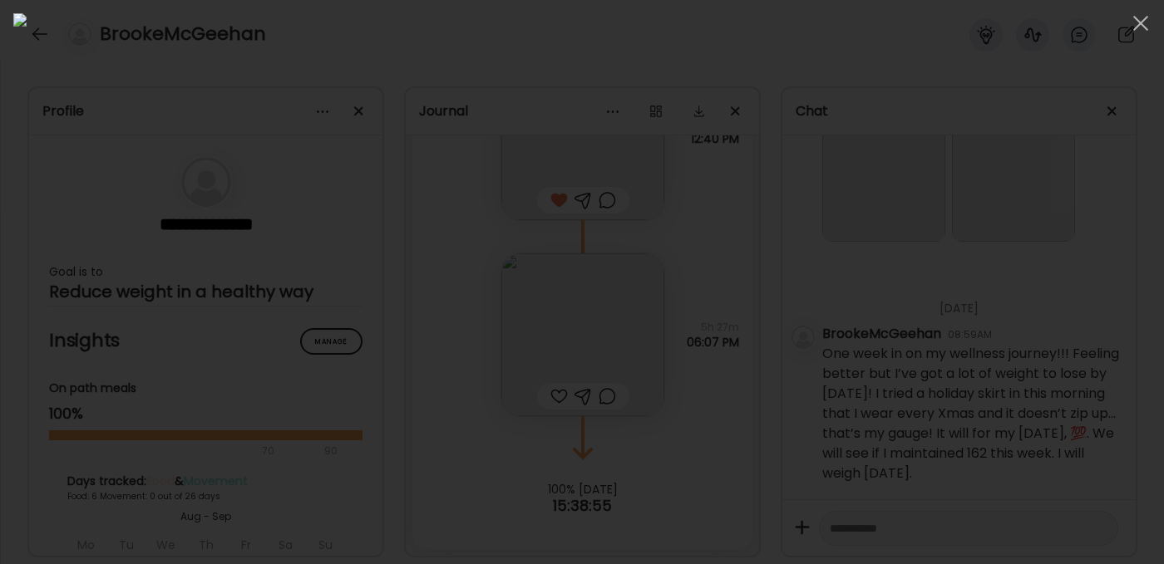
click at [933, 319] on div at bounding box center [581, 282] width 1137 height 538
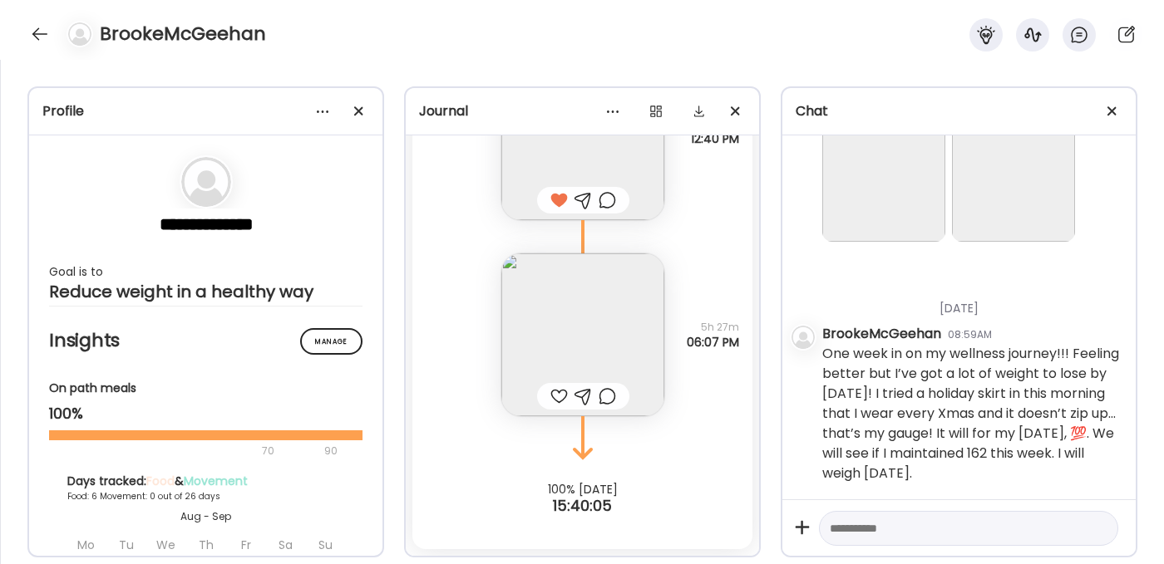
click at [844, 530] on textarea at bounding box center [954, 529] width 248 height 20
paste textarea "**********"
type textarea "**********"
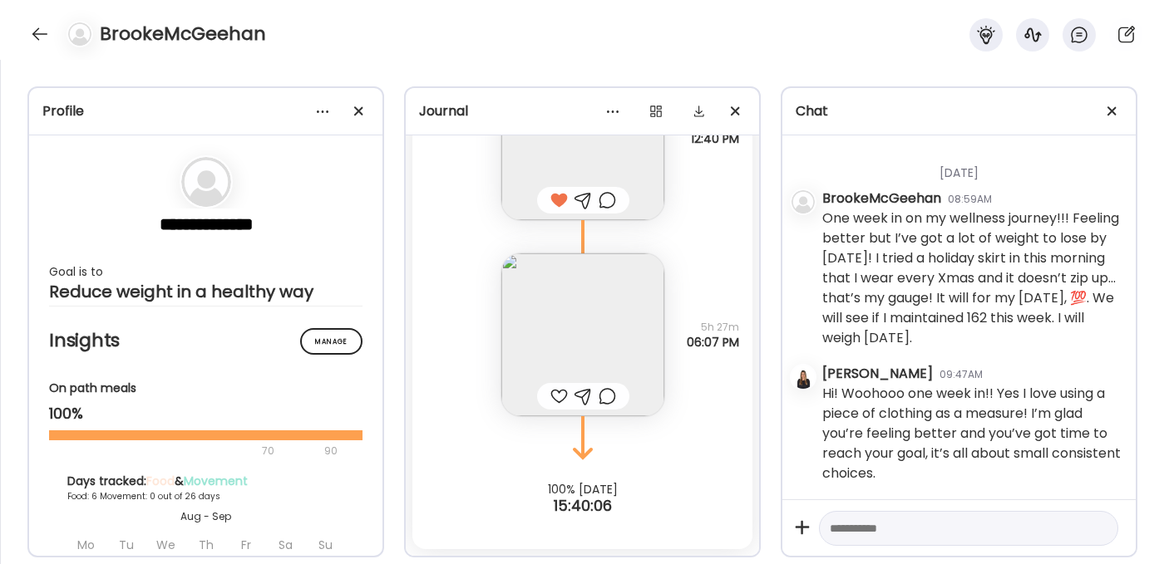
scroll to position [5085, 0]
click at [860, 527] on textarea at bounding box center [954, 529] width 248 height 20
paste textarea "**********"
type textarea "**********"
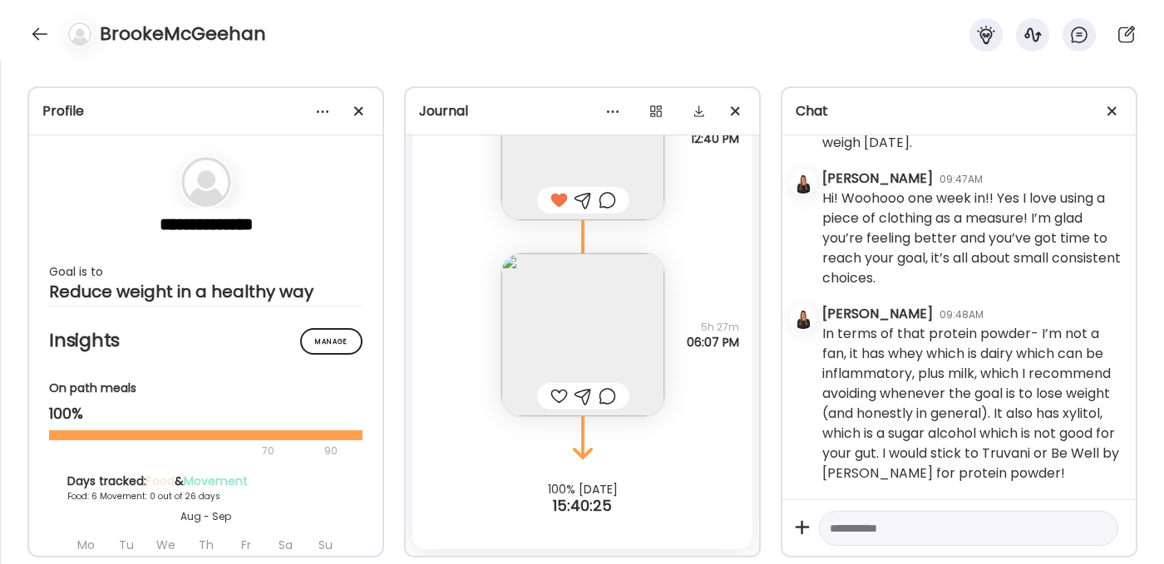
scroll to position [5301, 0]
click at [561, 318] on img at bounding box center [582, 335] width 163 height 163
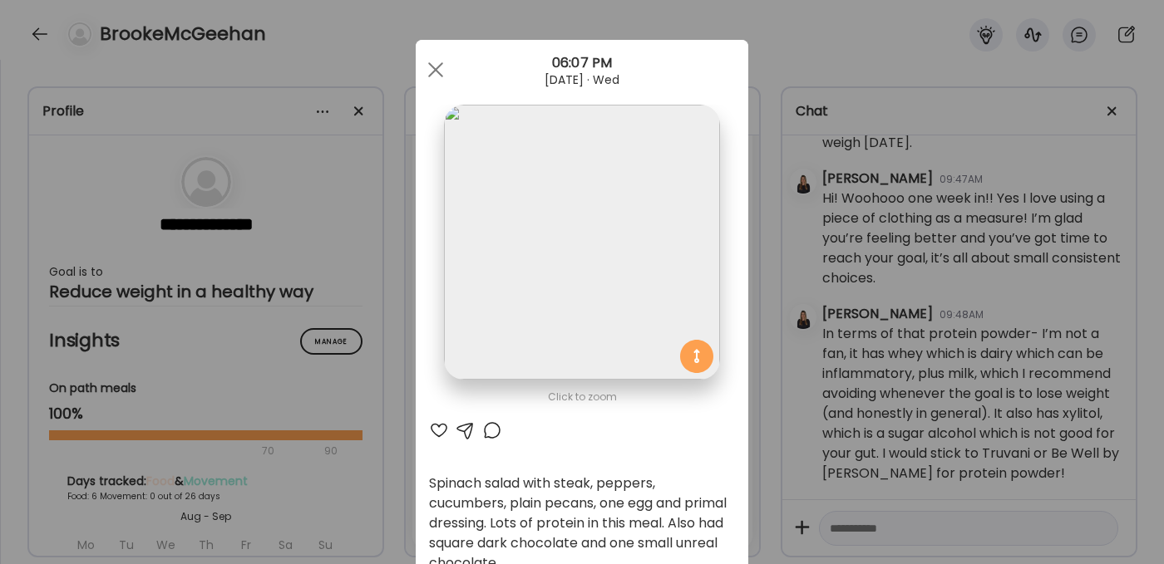
scroll to position [59, 0]
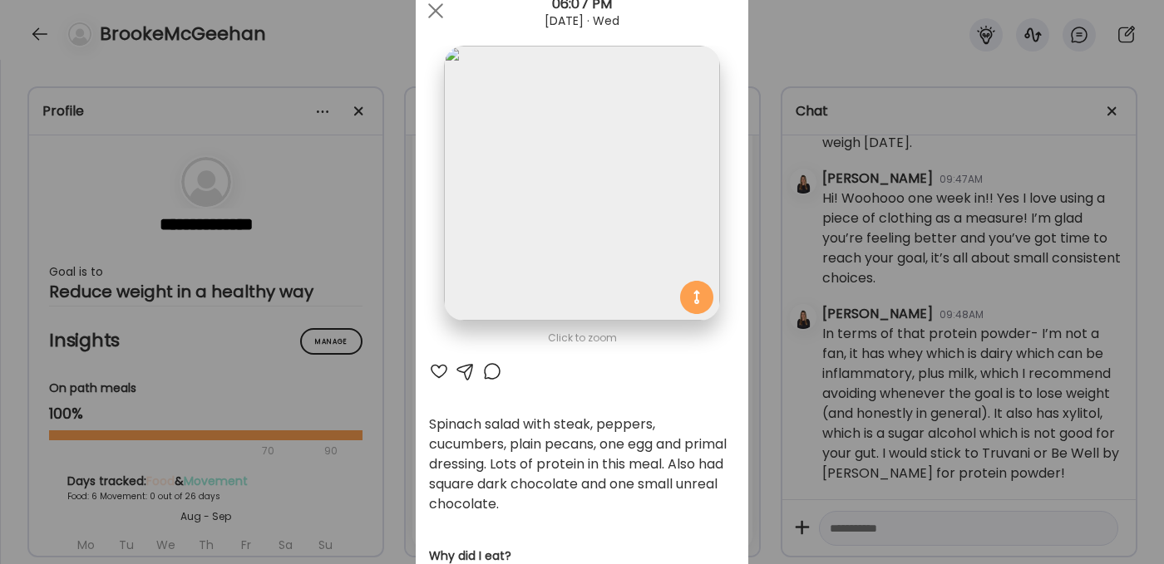
click at [436, 367] on div at bounding box center [439, 372] width 20 height 20
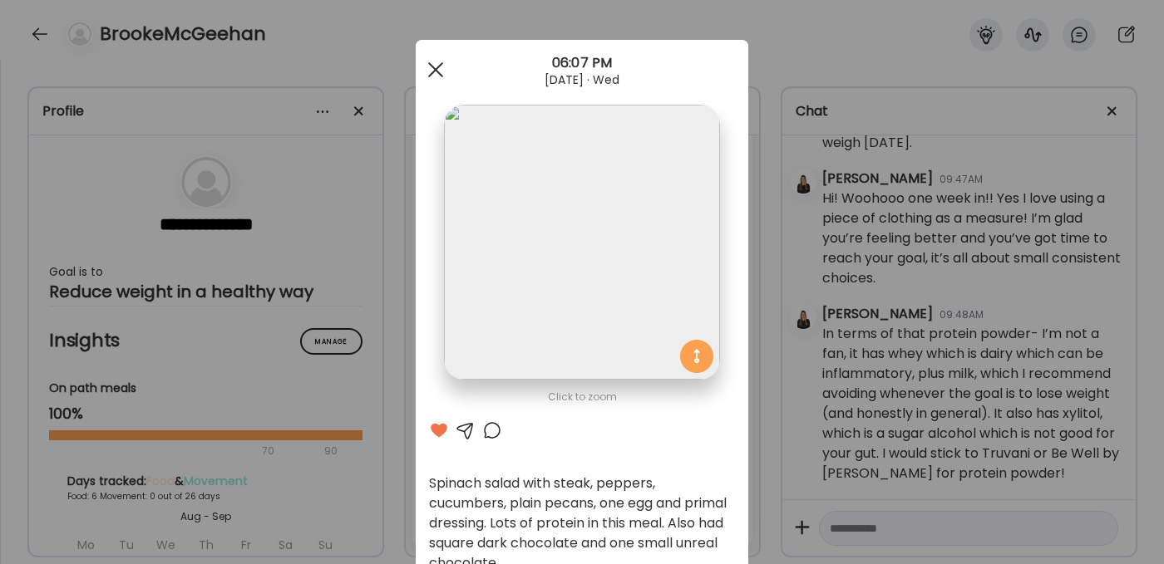
click at [429, 68] on span at bounding box center [435, 69] width 15 height 15
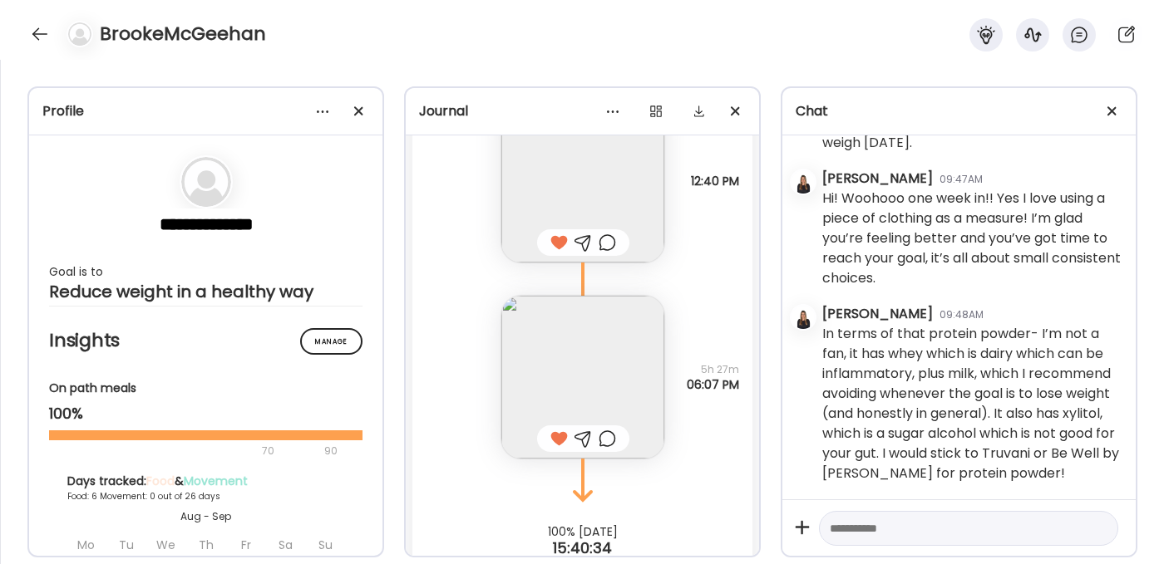
scroll to position [8946, 0]
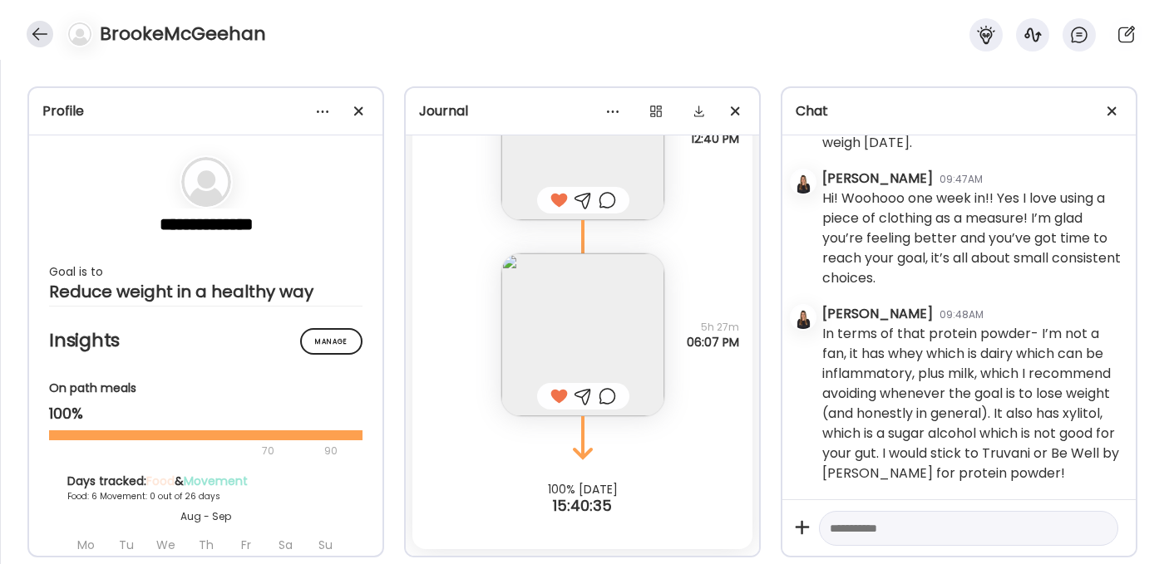
click at [27, 32] on div at bounding box center [40, 34] width 27 height 27
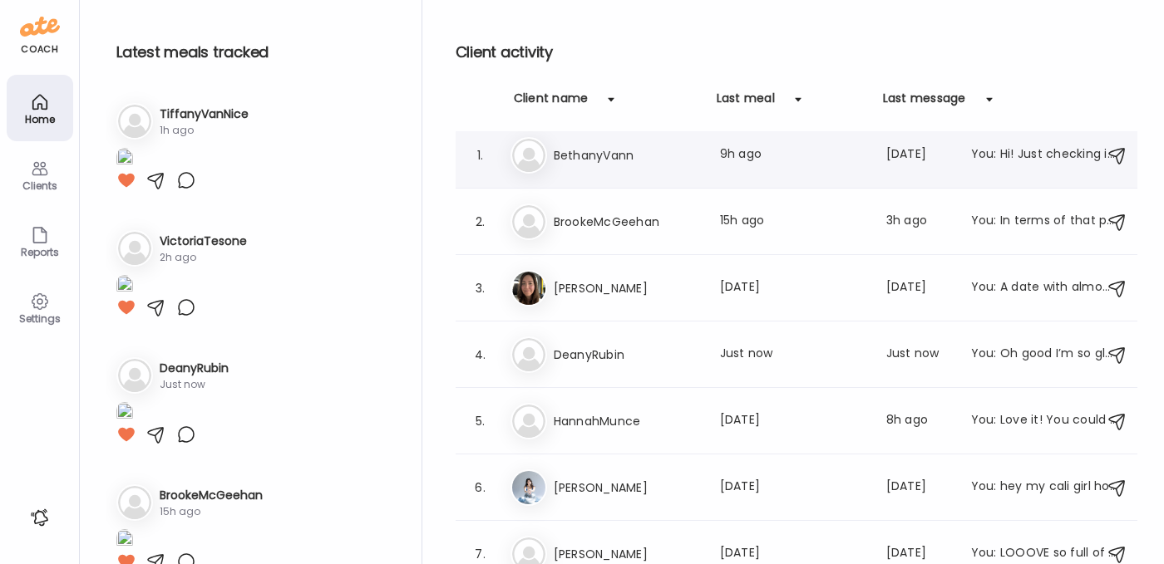
click at [631, 159] on h3 "BethanyVann" at bounding box center [627, 155] width 146 height 20
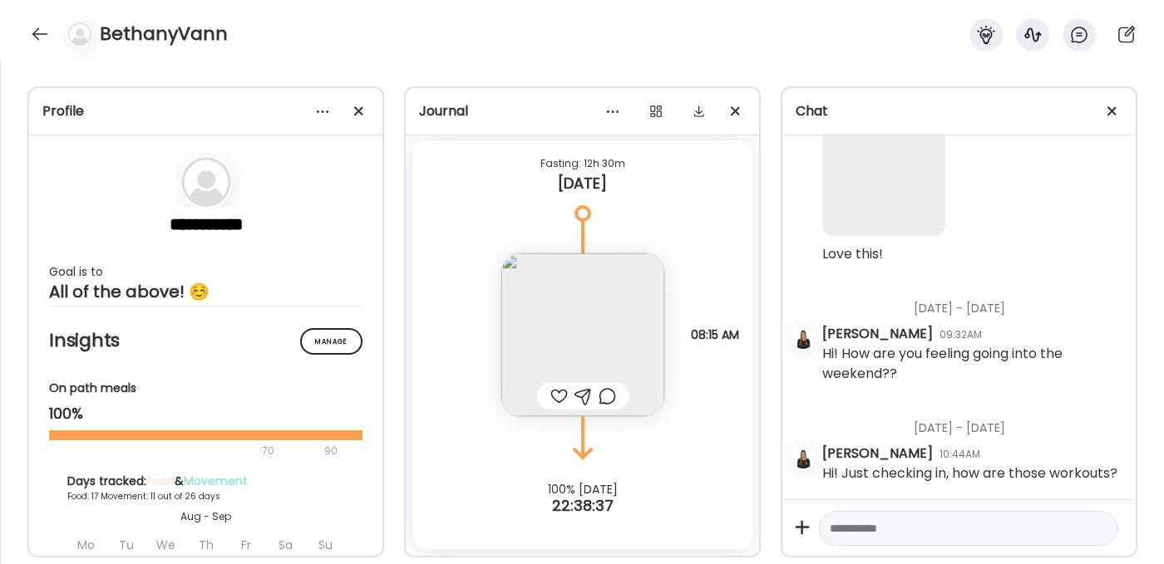
scroll to position [39555, 0]
click at [551, 398] on div at bounding box center [558, 397] width 17 height 20
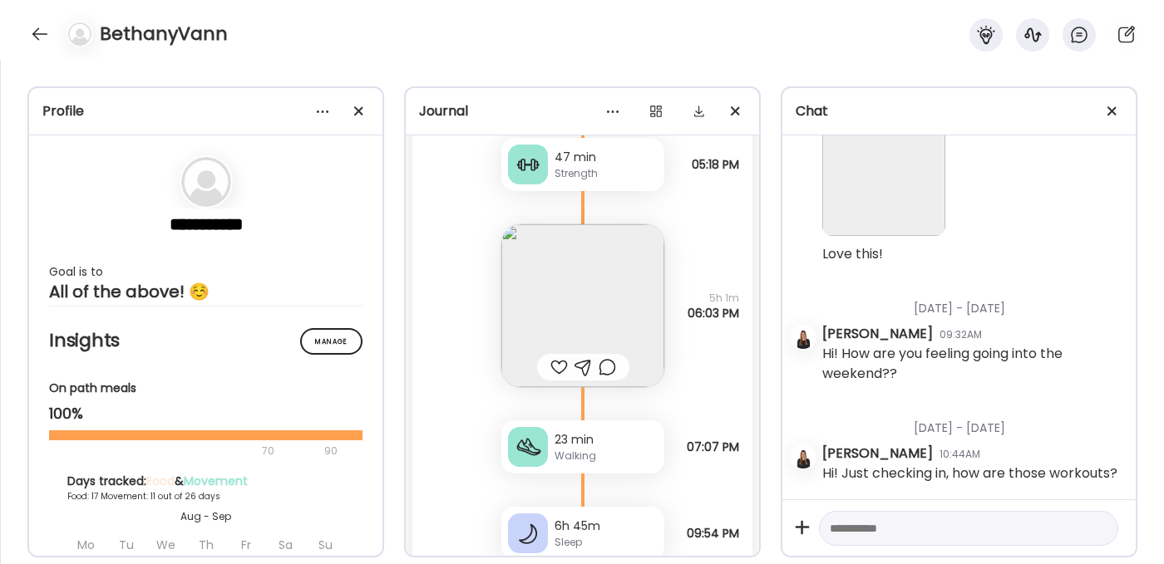
scroll to position [16668, 0]
click at [571, 290] on img at bounding box center [582, 306] width 163 height 163
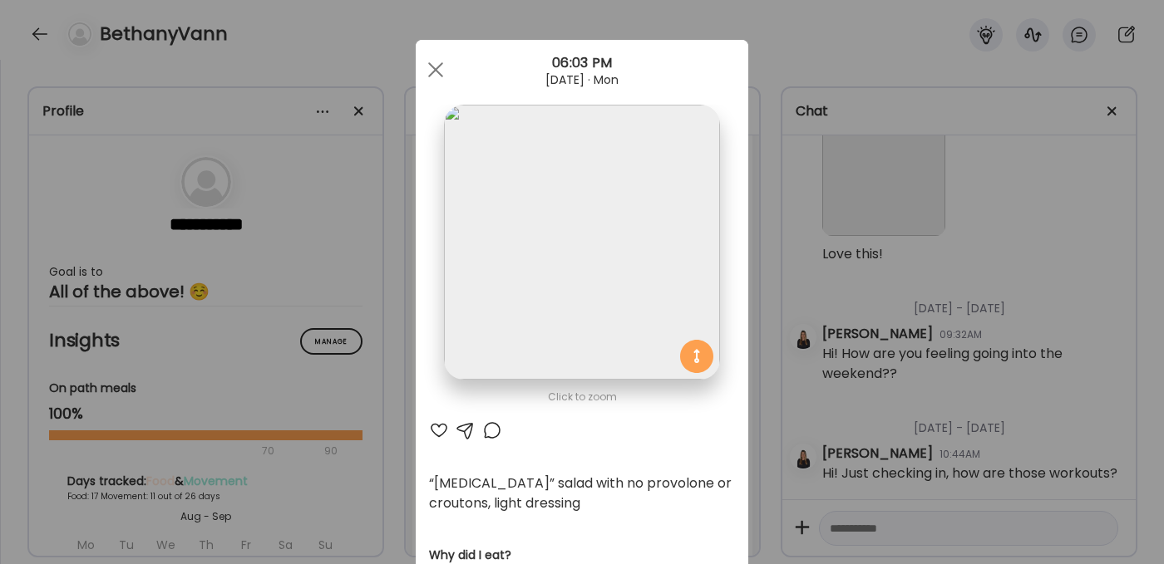
click at [430, 430] on div at bounding box center [439, 431] width 20 height 20
click at [430, 69] on span at bounding box center [435, 69] width 15 height 15
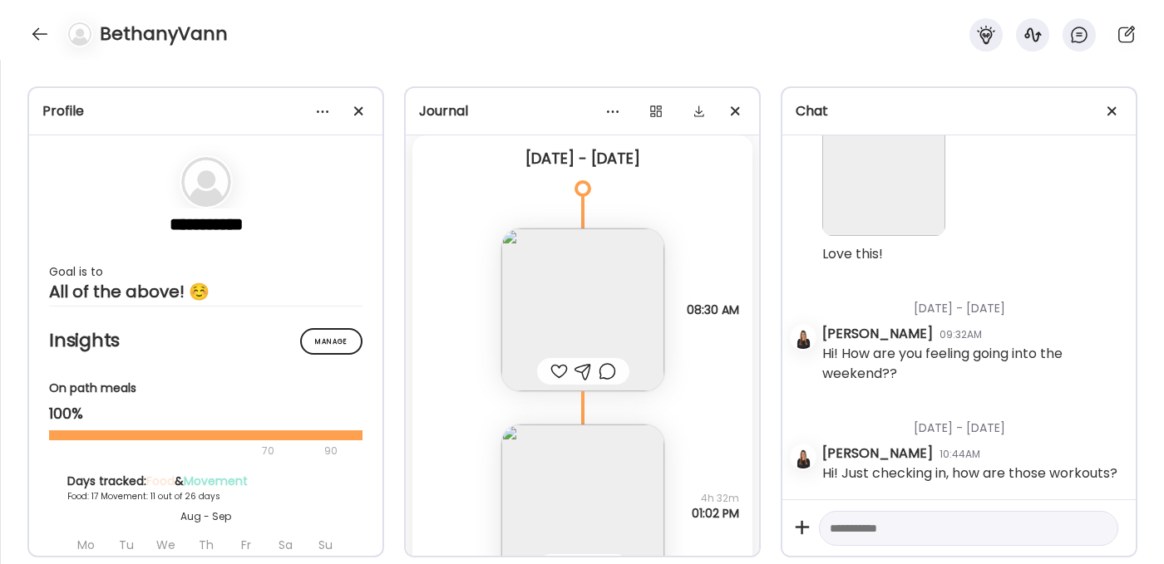
scroll to position [16184, 0]
click at [552, 326] on img at bounding box center [582, 311] width 163 height 163
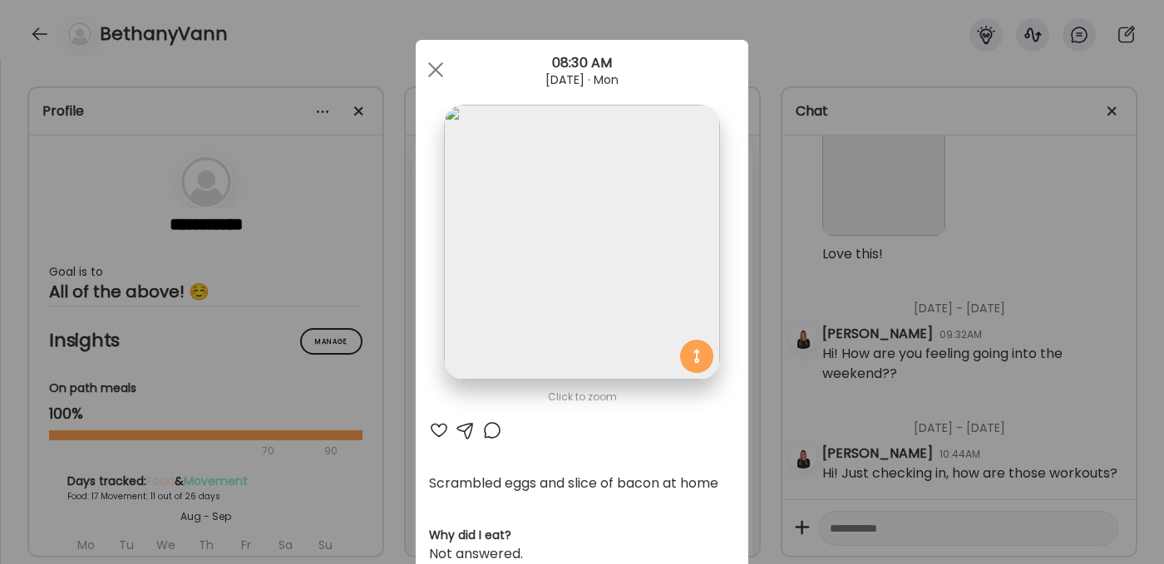
click at [431, 432] on div at bounding box center [439, 431] width 20 height 20
click at [428, 64] on span at bounding box center [435, 69] width 15 height 15
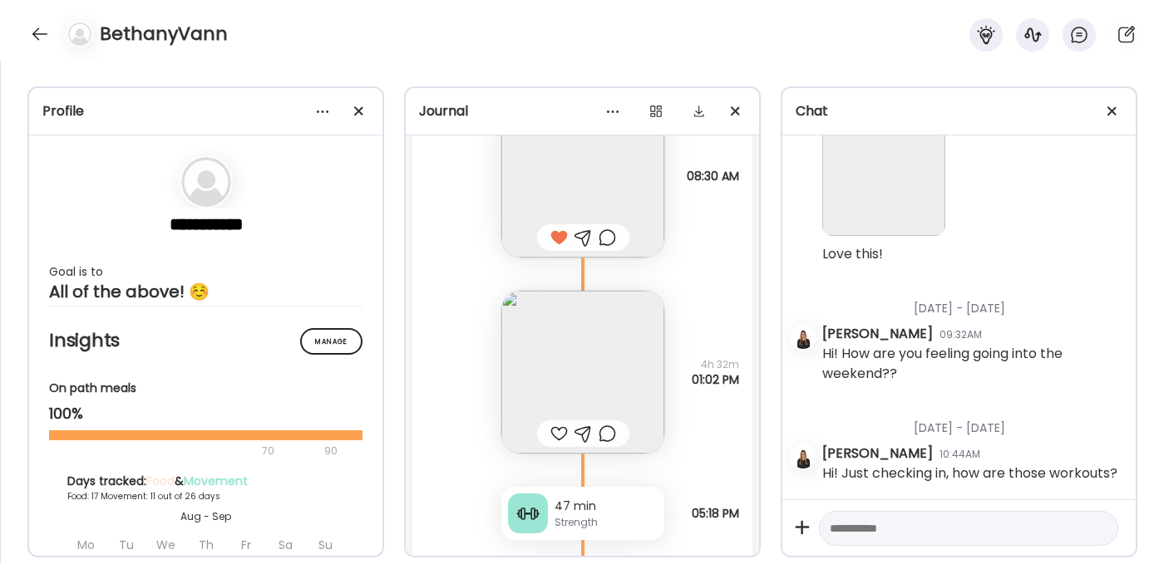
scroll to position [16375, 0]
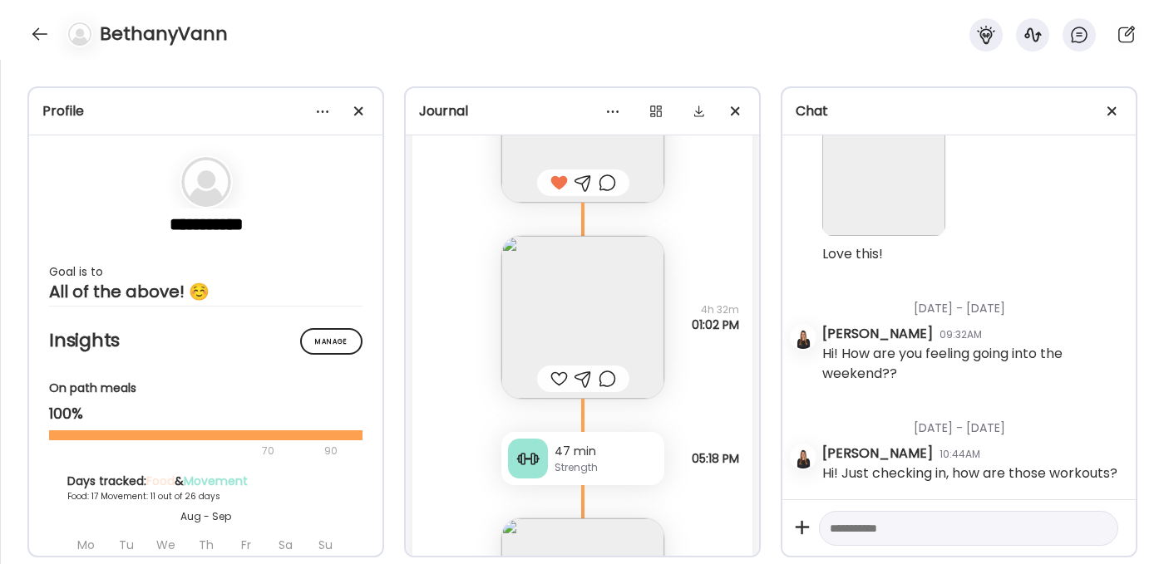
click at [543, 302] on img at bounding box center [582, 317] width 163 height 163
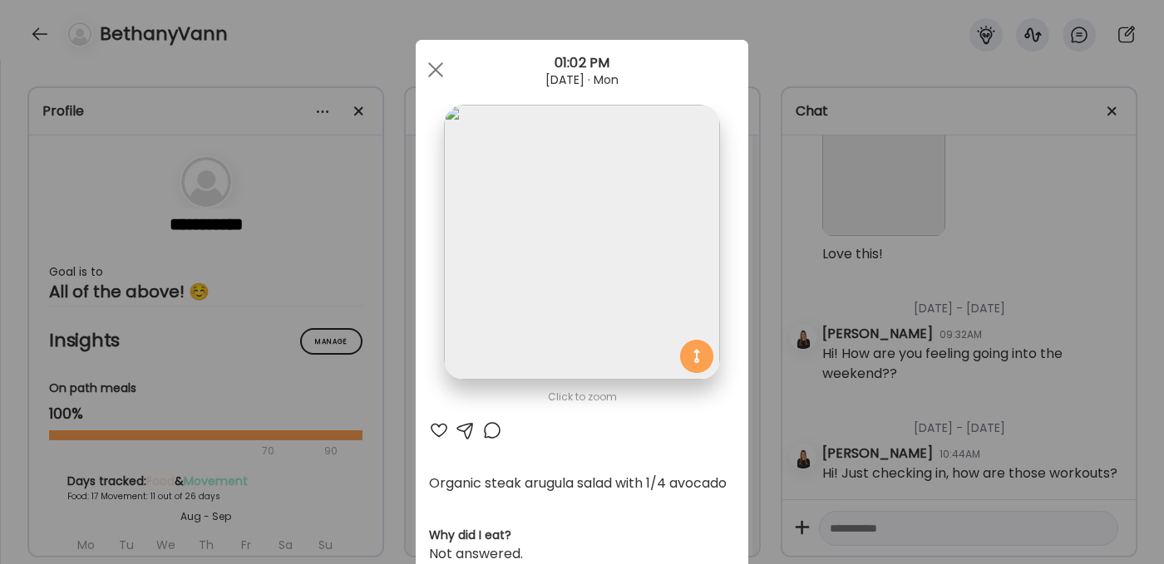
click at [431, 424] on div at bounding box center [439, 431] width 20 height 20
click at [426, 66] on div at bounding box center [435, 69] width 33 height 33
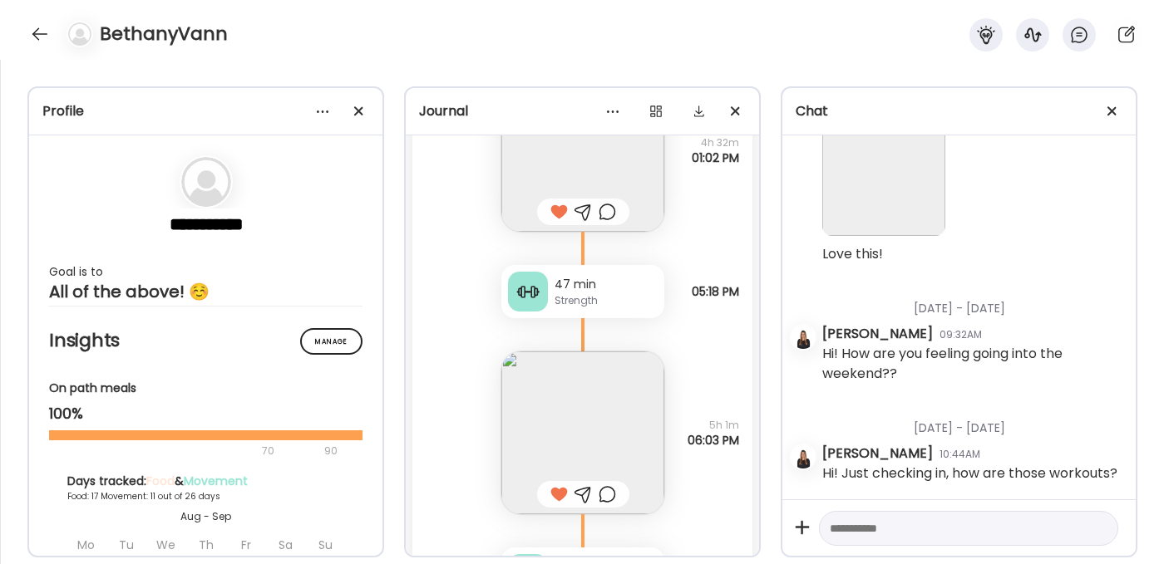
scroll to position [16618, 0]
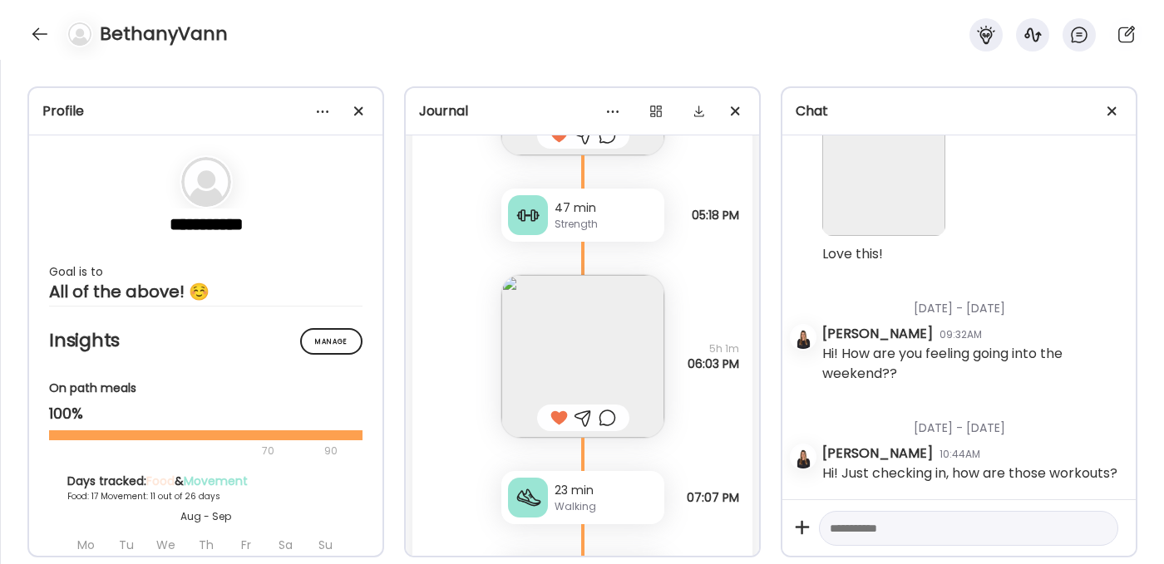
click at [561, 230] on div "Strength" at bounding box center [605, 224] width 103 height 15
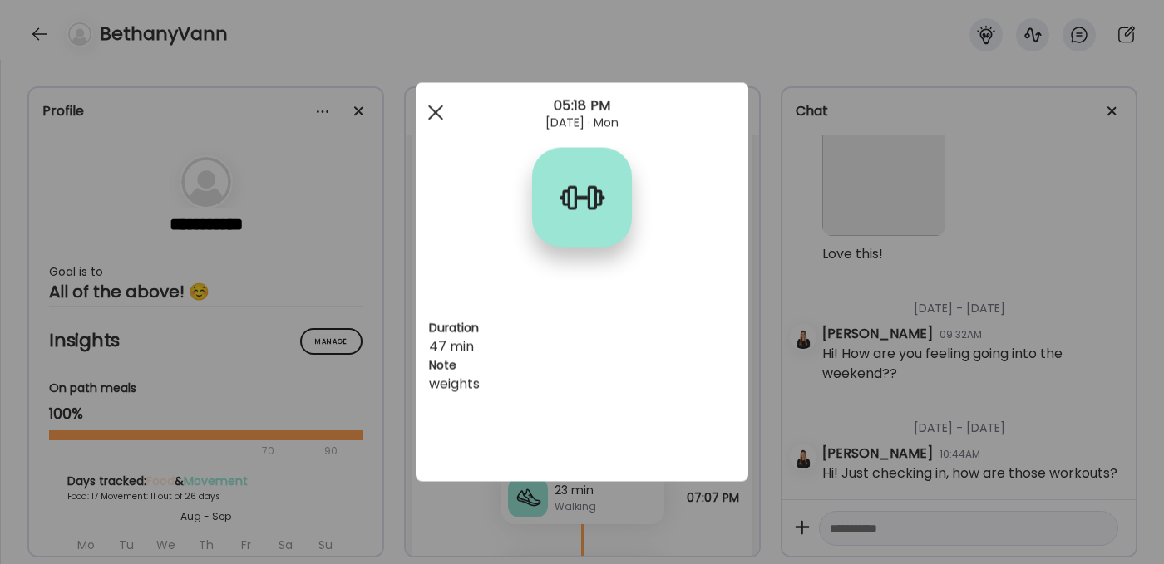
click at [432, 112] on div at bounding box center [435, 112] width 33 height 33
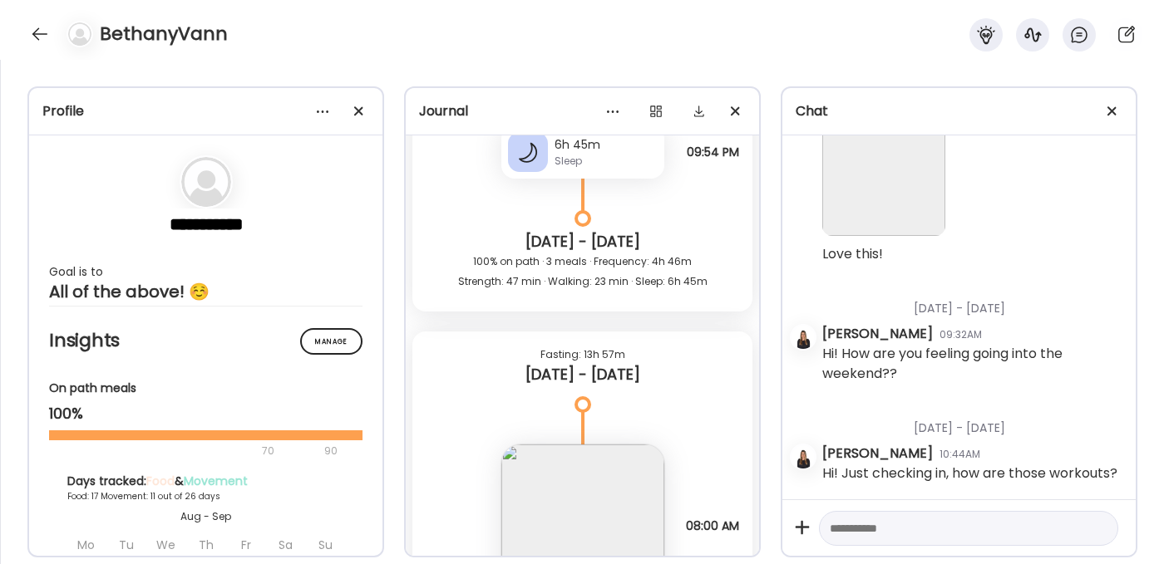
scroll to position [17299, 0]
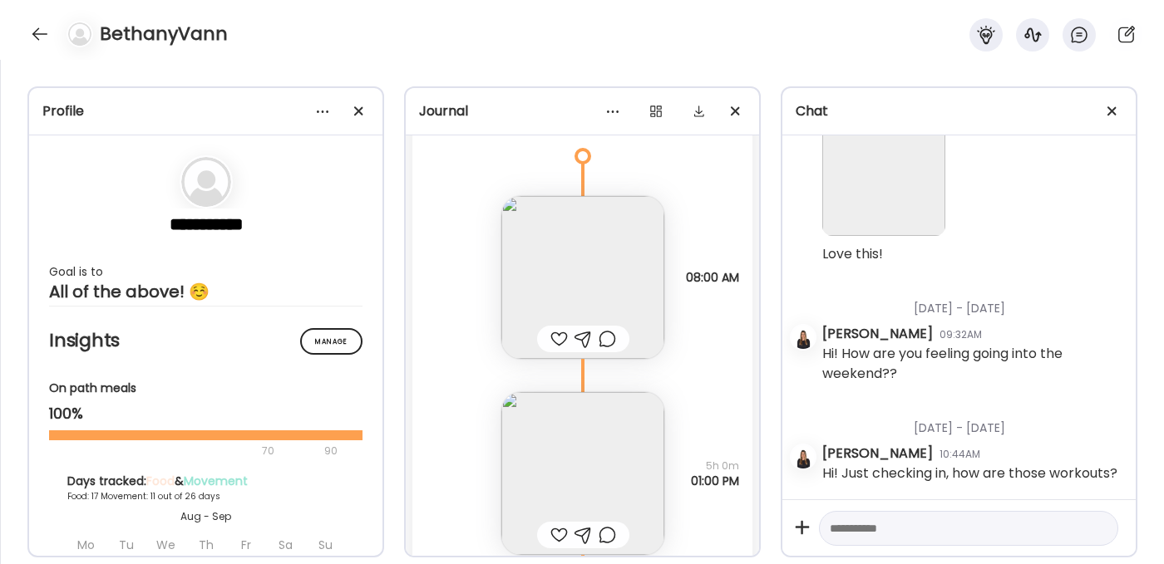
click at [550, 338] on div at bounding box center [558, 339] width 17 height 20
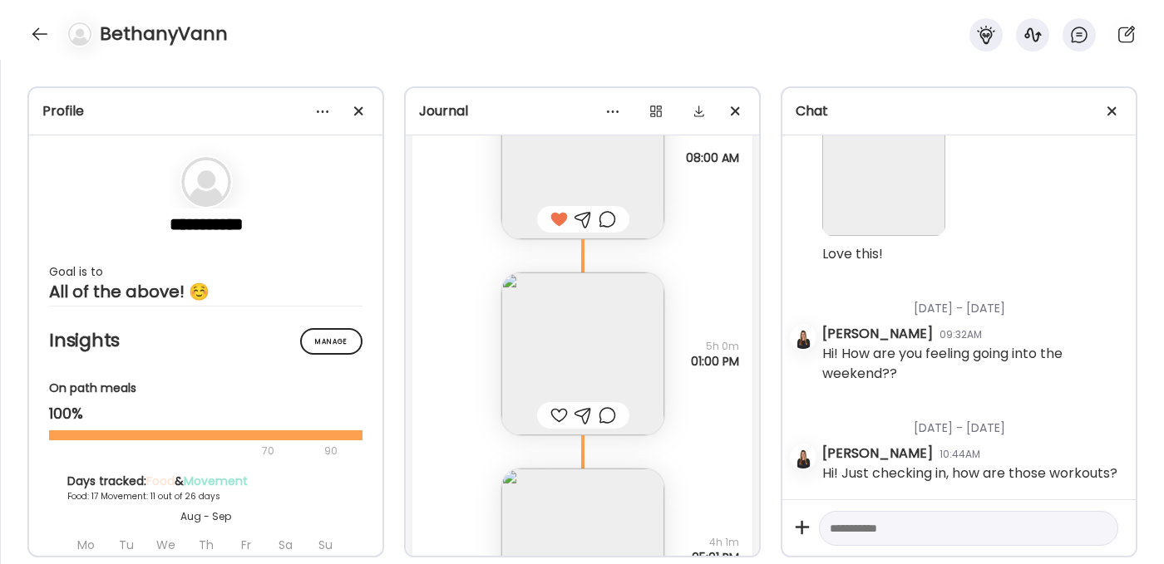
scroll to position [17420, 0]
click at [549, 338] on img at bounding box center [582, 352] width 163 height 163
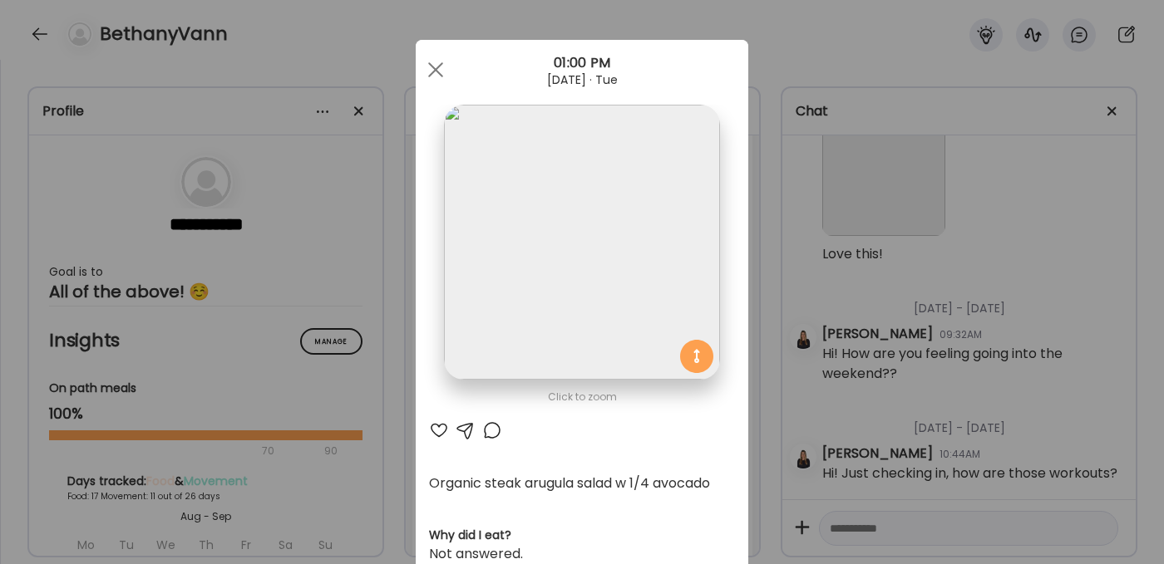
click at [435, 430] on div at bounding box center [439, 431] width 20 height 20
click at [429, 67] on div at bounding box center [435, 69] width 33 height 33
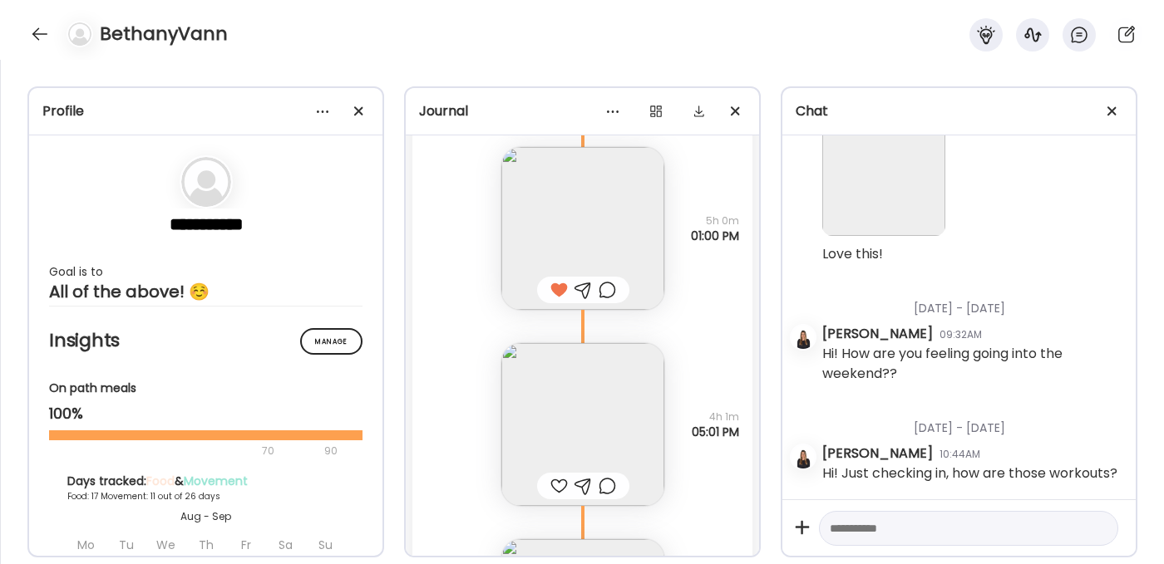
scroll to position [17557, 0]
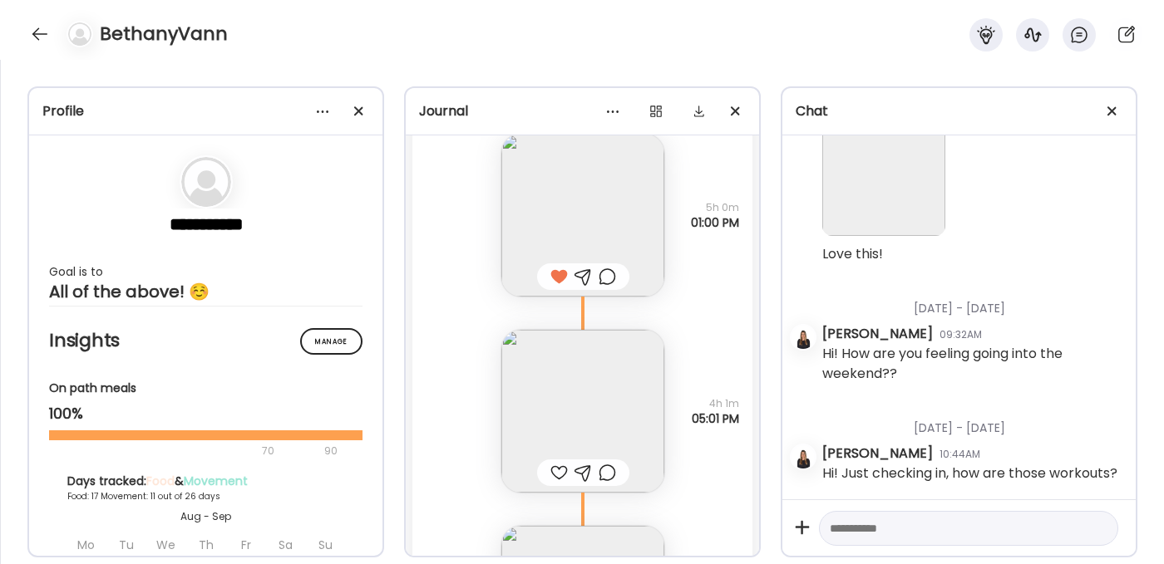
click at [589, 400] on img at bounding box center [582, 411] width 163 height 163
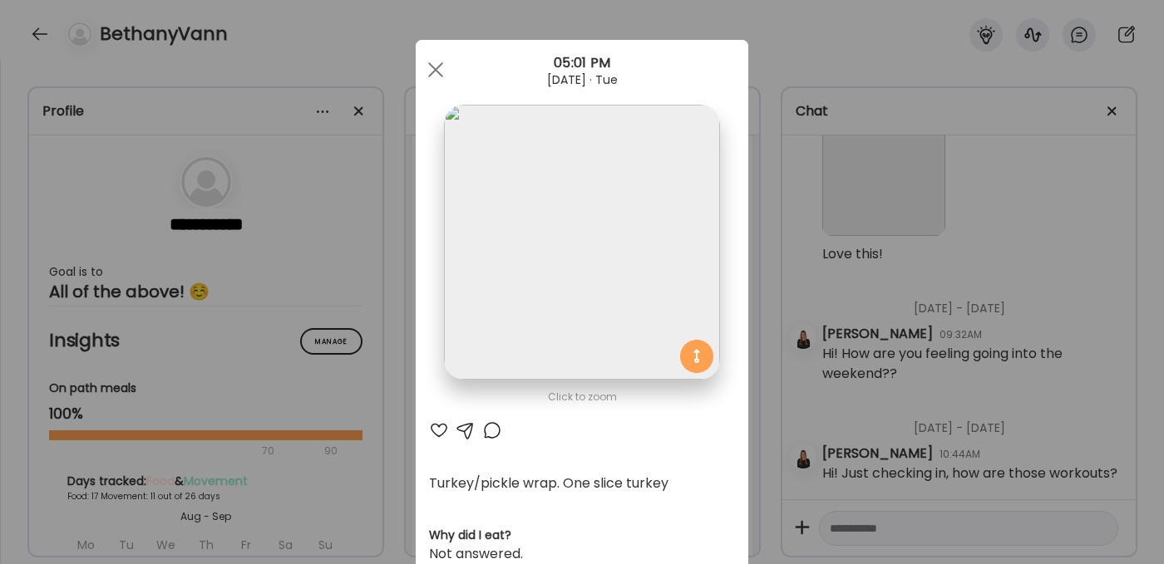
click at [432, 426] on div at bounding box center [439, 431] width 20 height 20
click at [434, 67] on div at bounding box center [435, 69] width 33 height 33
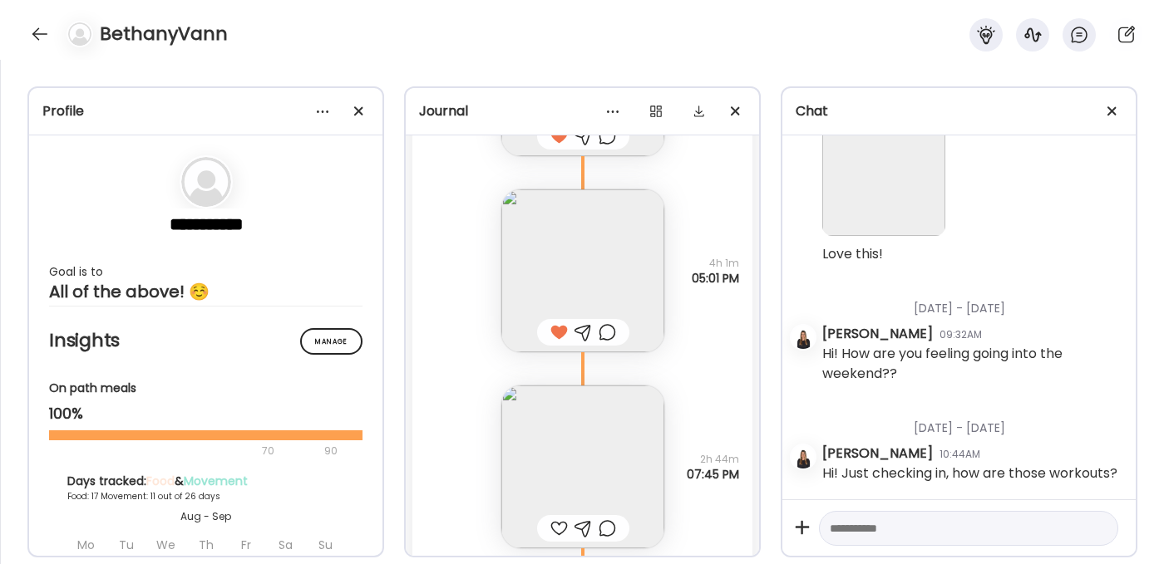
scroll to position [17784, 0]
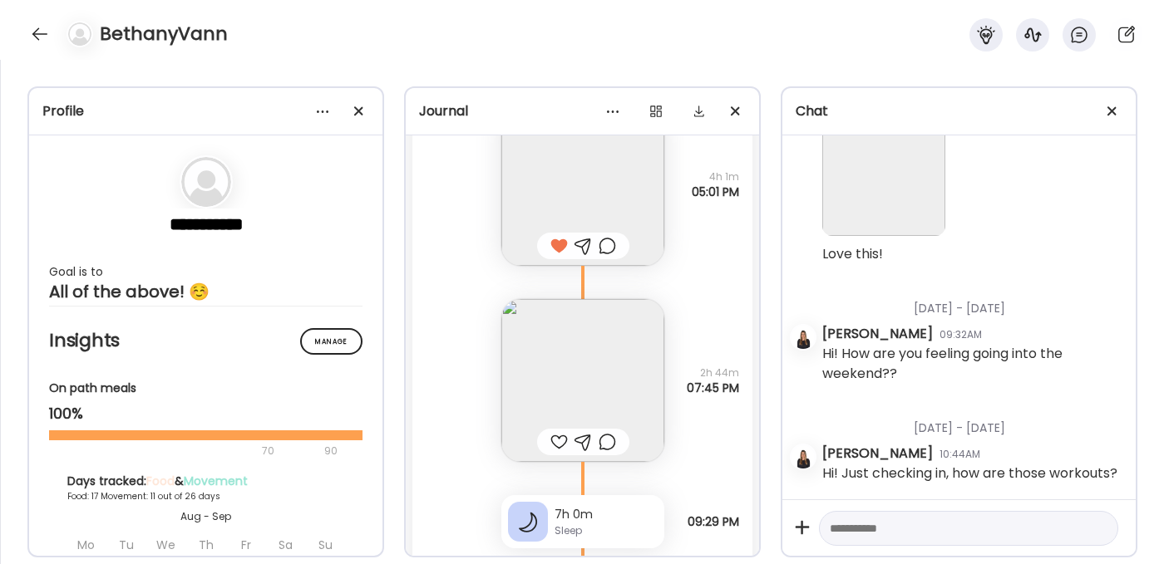
click at [548, 360] on img at bounding box center [582, 380] width 163 height 163
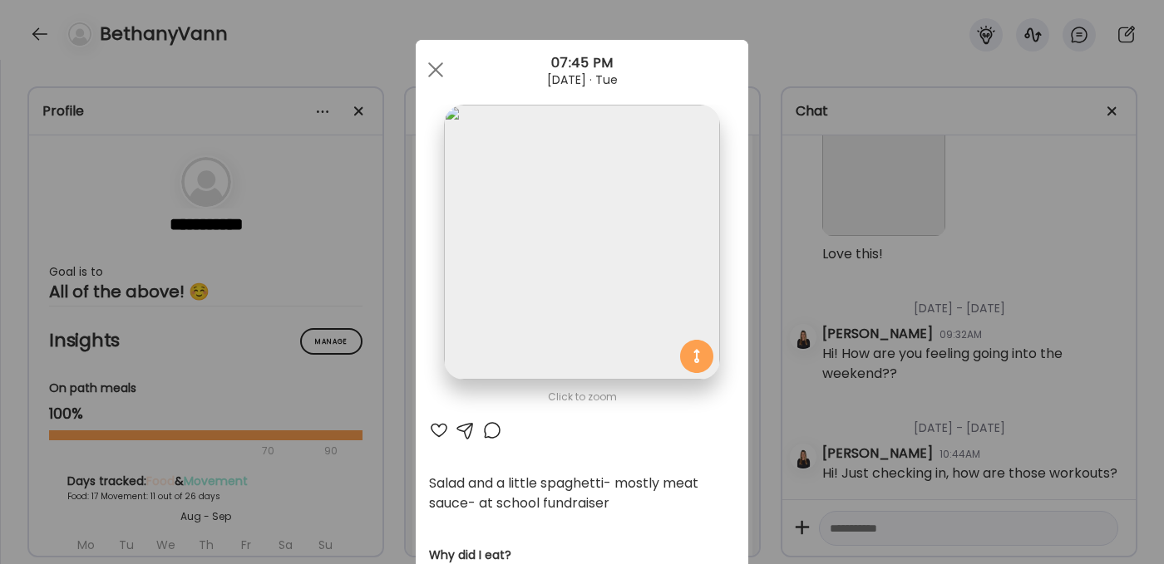
click at [432, 430] on div at bounding box center [439, 431] width 20 height 20
click at [423, 70] on div at bounding box center [435, 69] width 33 height 33
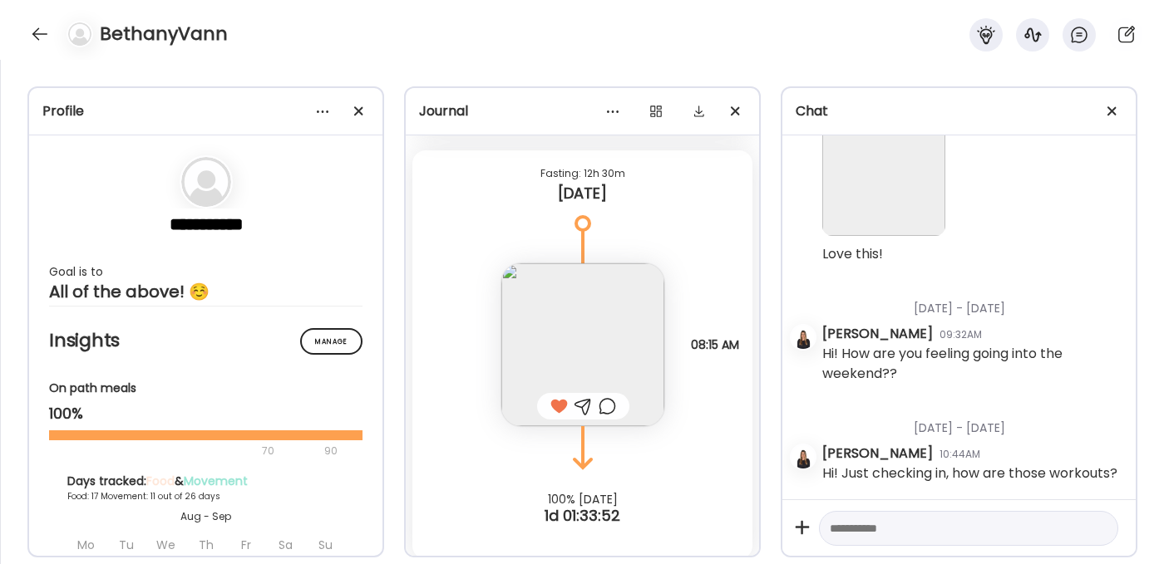
scroll to position [18345, 0]
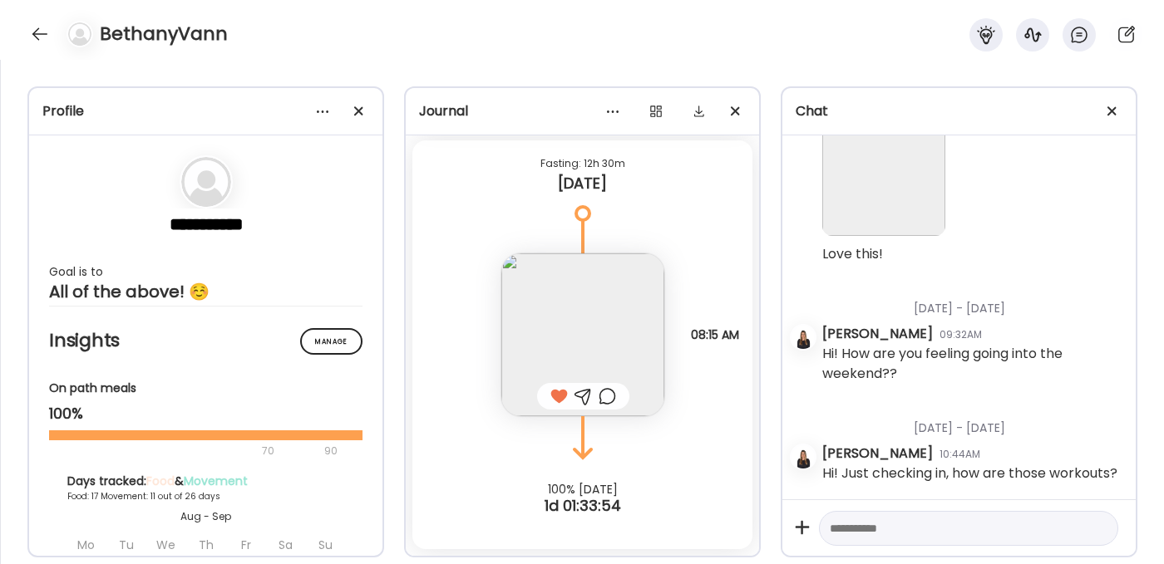
click at [844, 527] on textarea at bounding box center [954, 529] width 248 height 20
type textarea "**********"
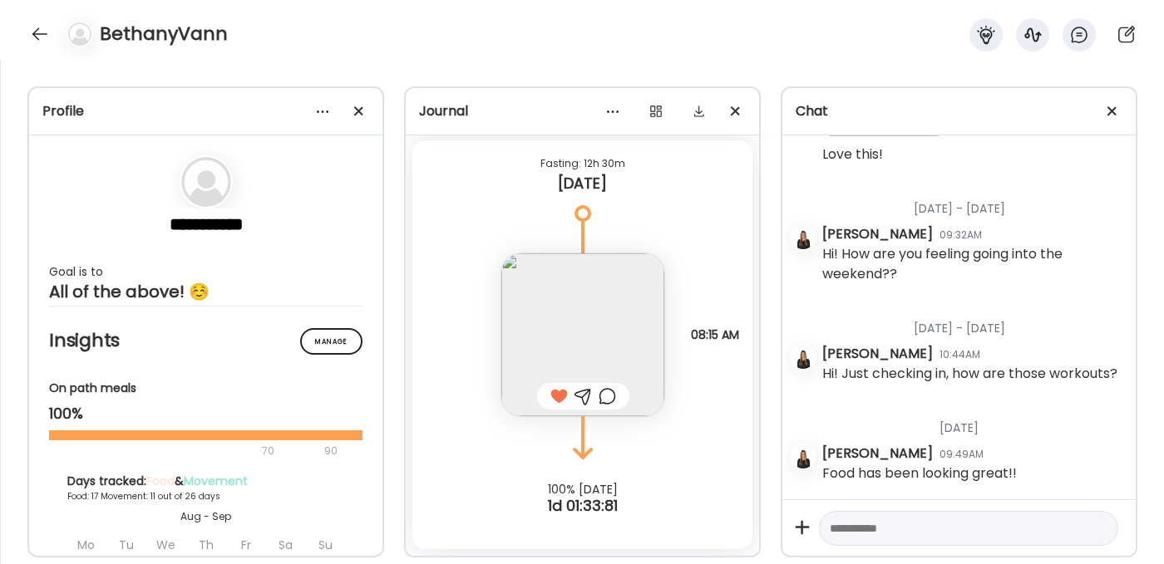
scroll to position [39655, 0]
click at [44, 29] on div at bounding box center [40, 34] width 27 height 27
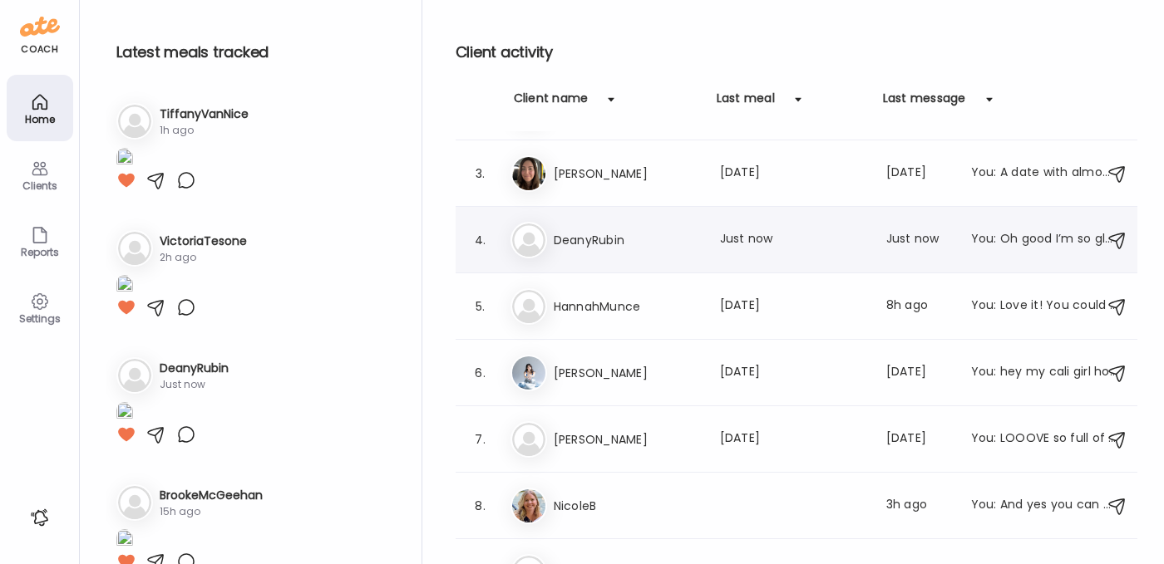
scroll to position [224, 0]
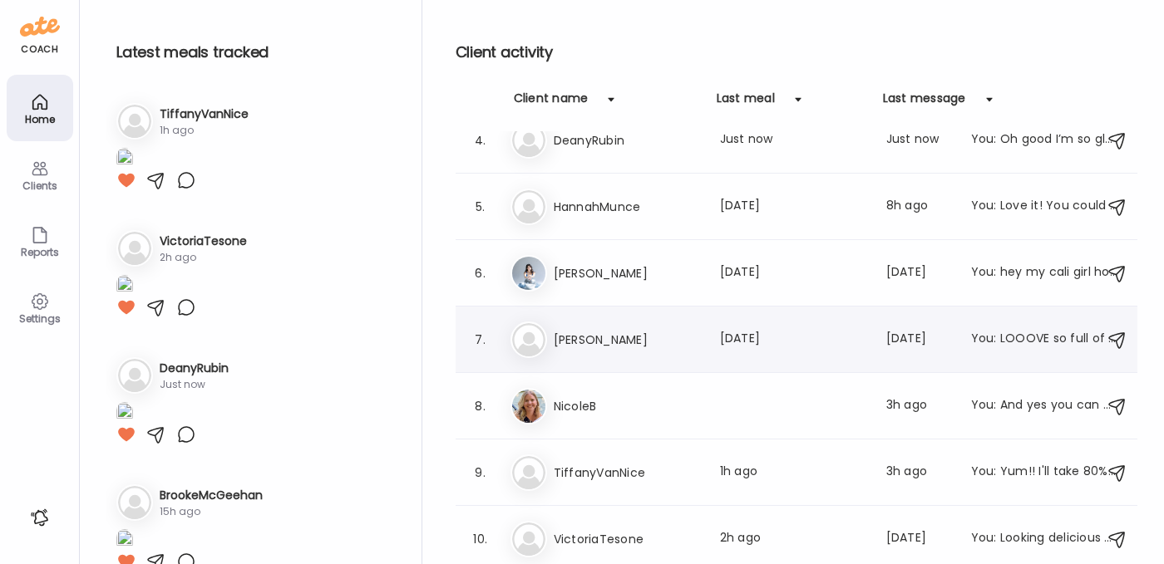
click at [598, 326] on div "Ma [PERSON_NAME] Last meal: [DATE] Last message: [DATE] You: LOOOVE so full of …" at bounding box center [798, 340] width 577 height 37
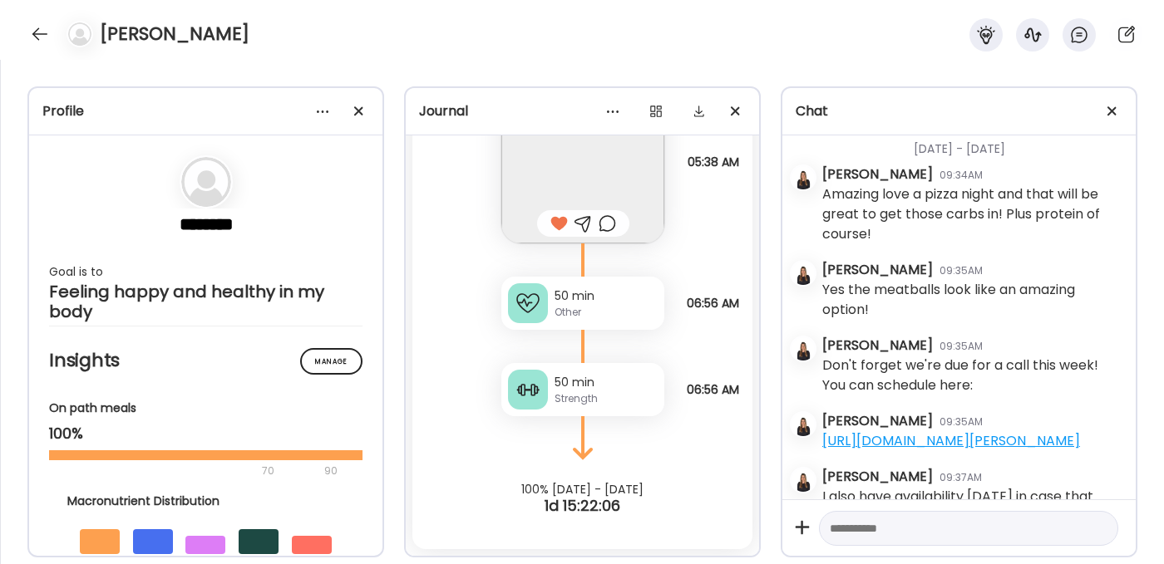
scroll to position [33644, 0]
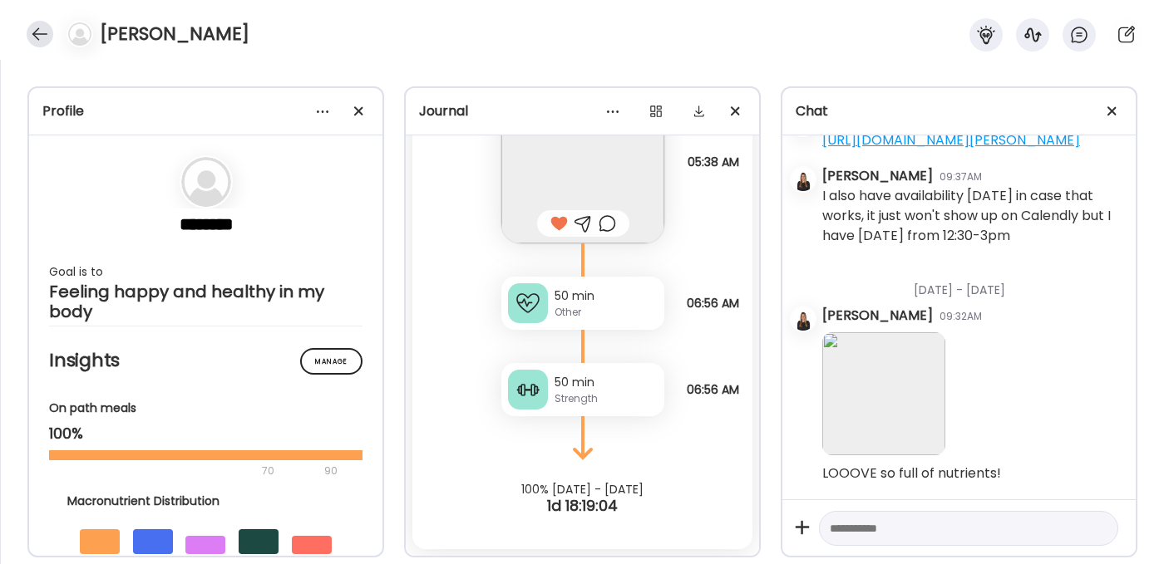
click at [46, 39] on div at bounding box center [40, 34] width 27 height 27
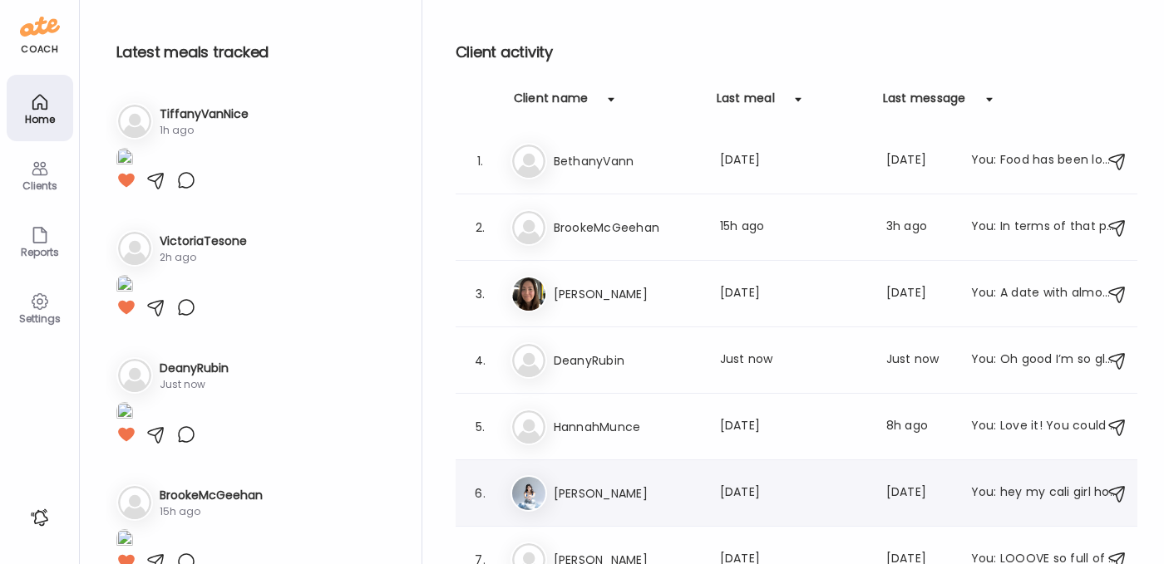
scroll to position [1, 0]
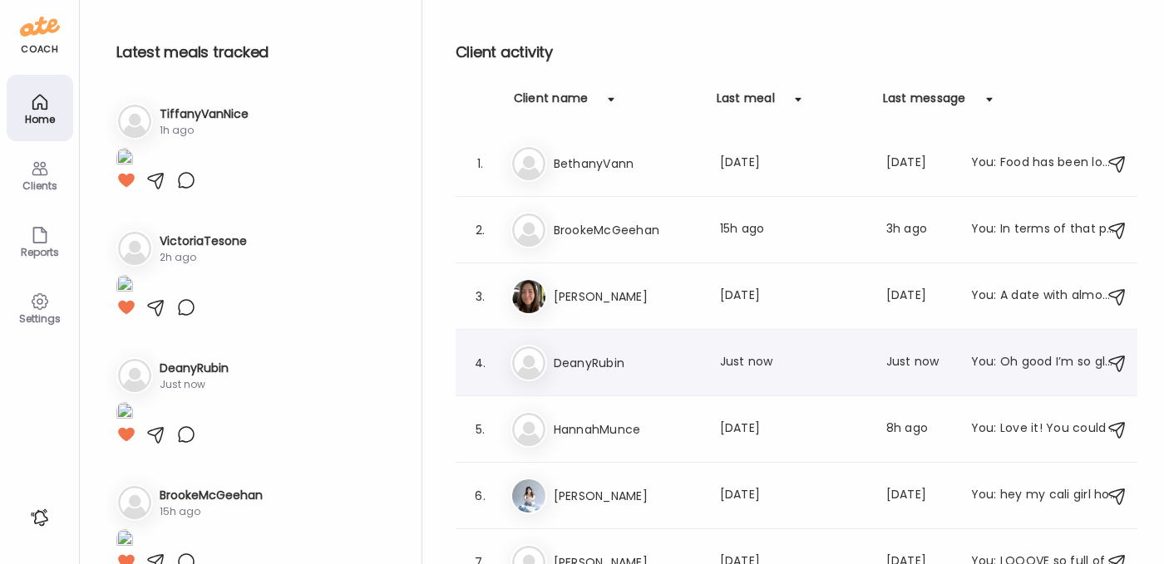
click at [585, 351] on div "De DeanyRubin Last meal: Just now Last message: Just now You: Oh good I’m so gl…" at bounding box center [798, 363] width 577 height 37
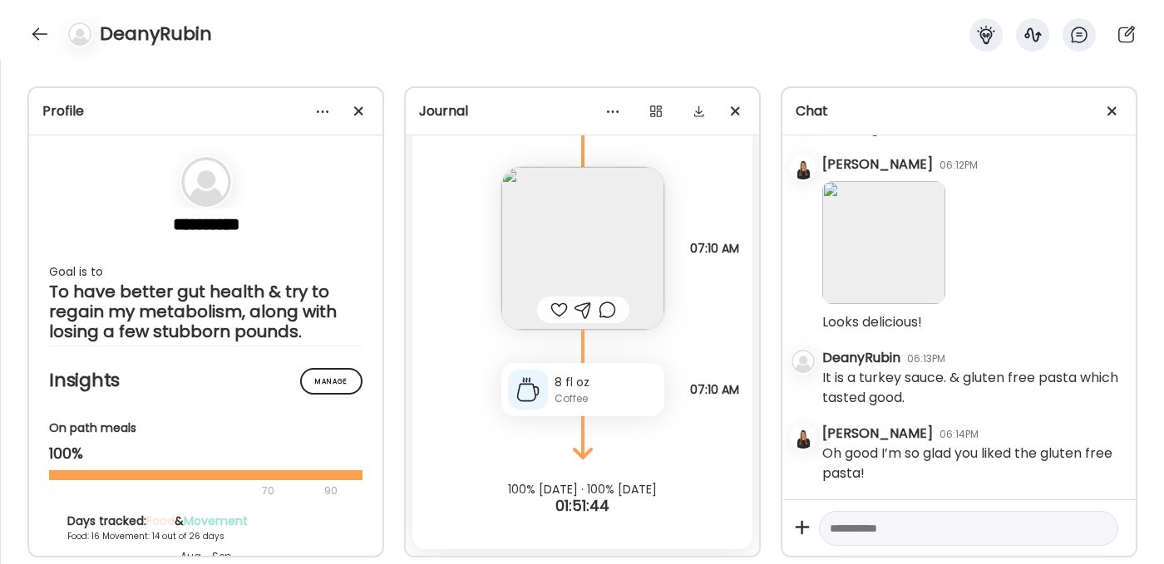
scroll to position [4804, 0]
click at [550, 309] on div at bounding box center [558, 310] width 17 height 20
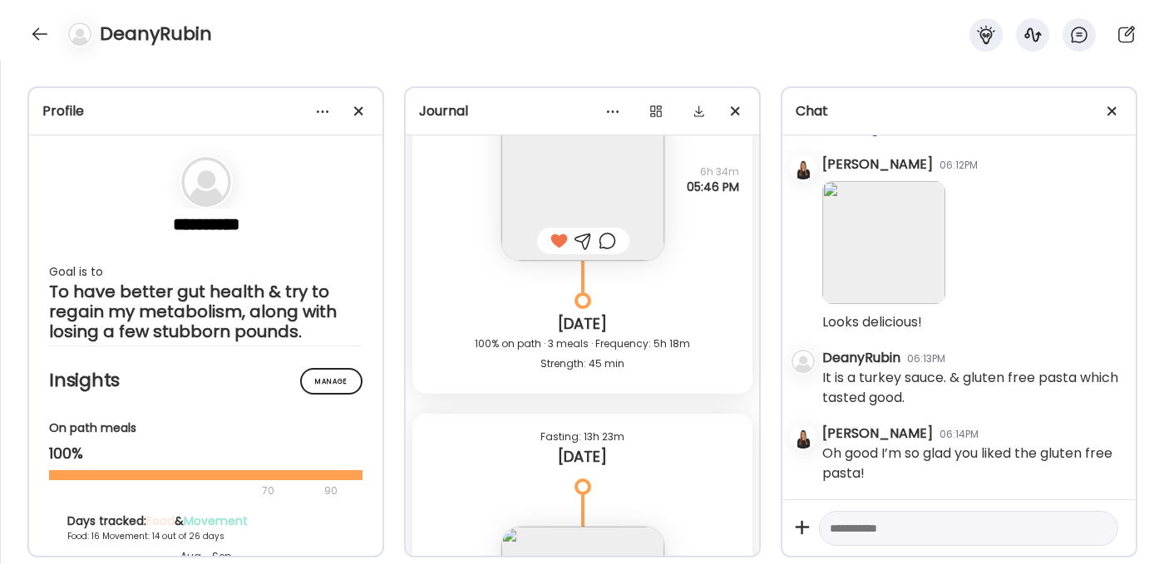
scroll to position [14452, 0]
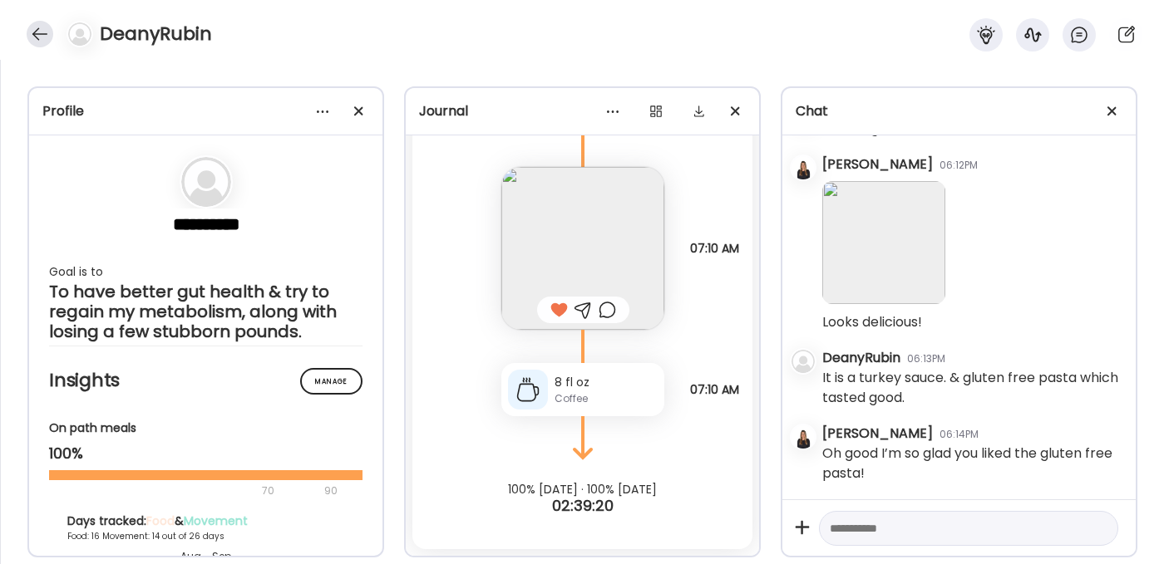
click at [32, 28] on div at bounding box center [40, 34] width 27 height 27
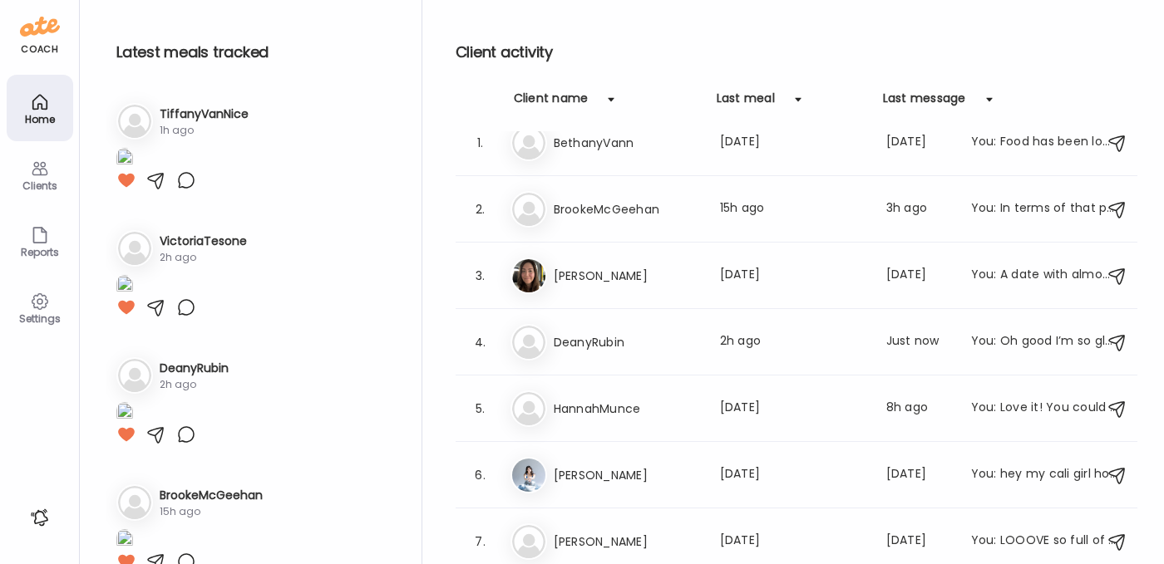
scroll to position [0, 0]
